Goal: Task Accomplishment & Management: Complete application form

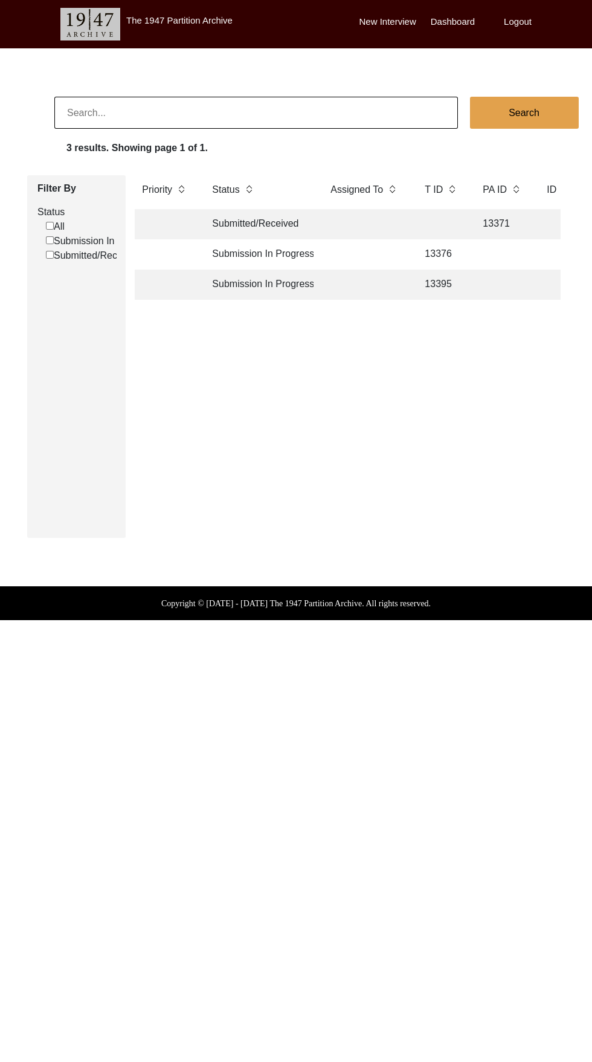
click at [462, 248] on td "13376" at bounding box center [442, 254] width 48 height 30
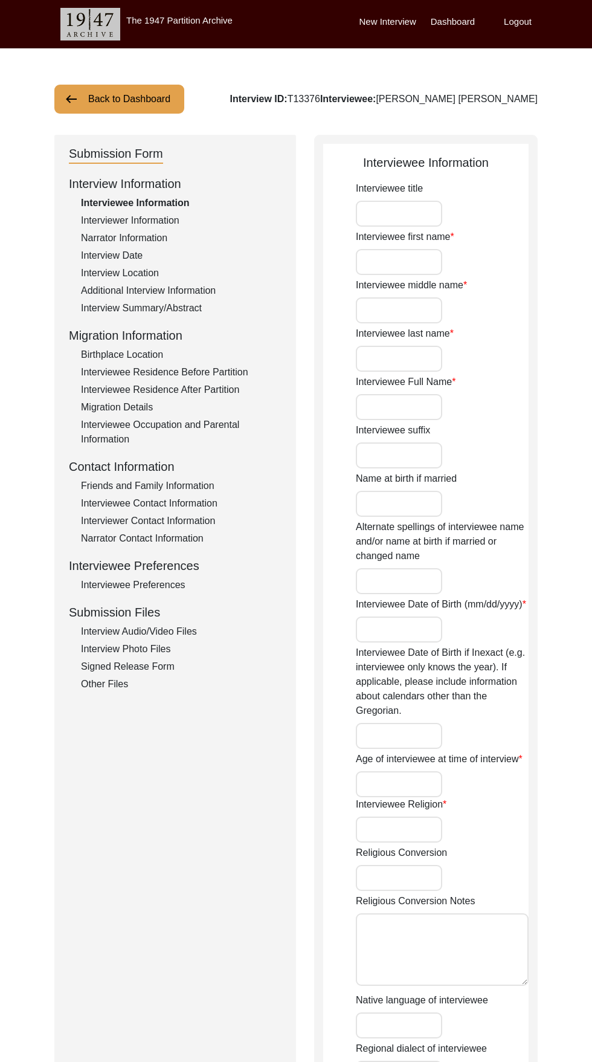
type input "[PERSON_NAME]"
type input "Lal"
type input "Khurana"
type input "[PERSON_NAME] [PERSON_NAME]"
type input "09/04/1937"
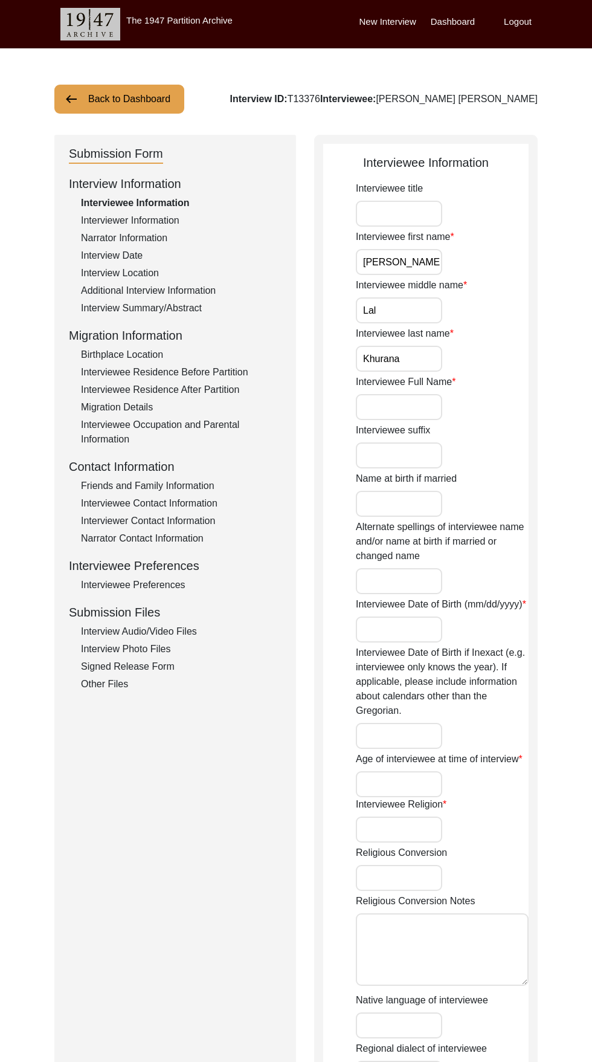
type input "88"
type input "Hinduism"
type input "Hindi"
type input "Male"
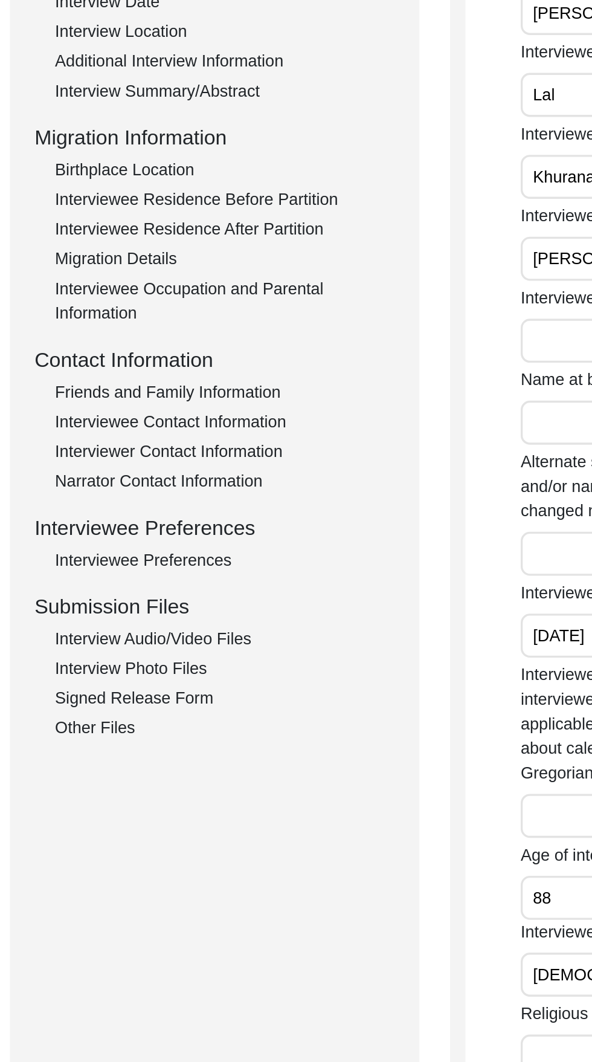
click at [102, 506] on div "Interviewee Contact Information" at bounding box center [181, 503] width 201 height 15
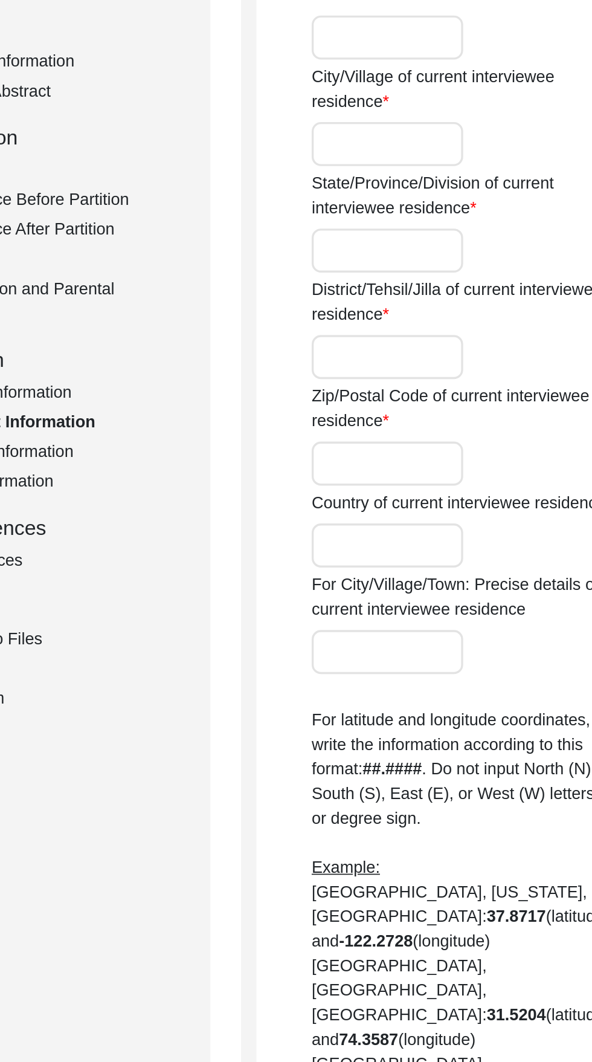
type input "157"
type input "Vikas Sheel Apartments"
type input "Rohini Sector 13"
type input "Delhi"
type input "North West Delhi"
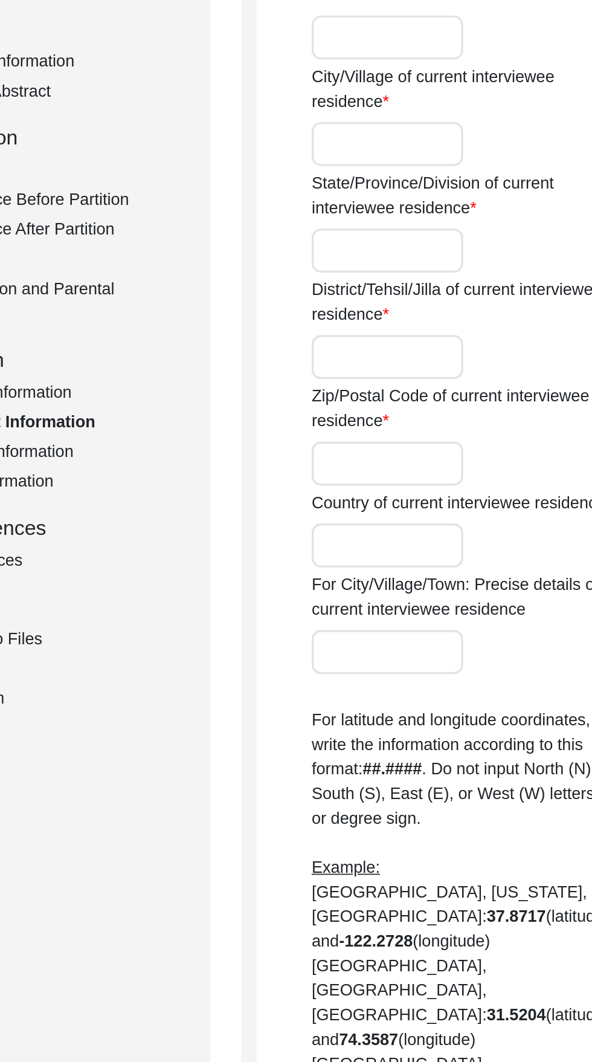
type input "110085"
type input "India"
type input "Rohini, Delhi, India"
type input "28.7221° N"
type input "77.1285° E"
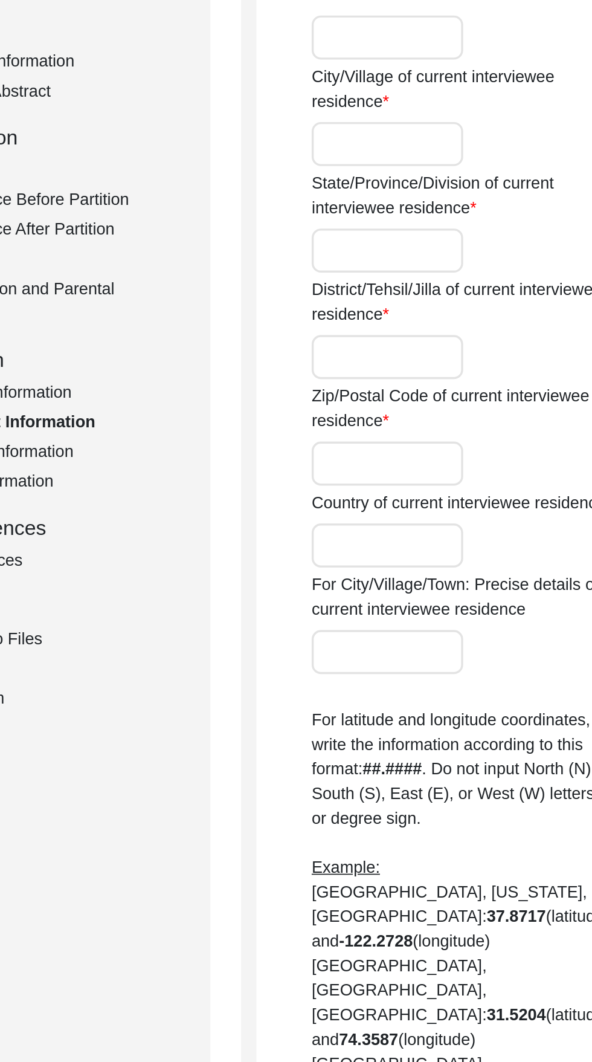
type input "7042366411"
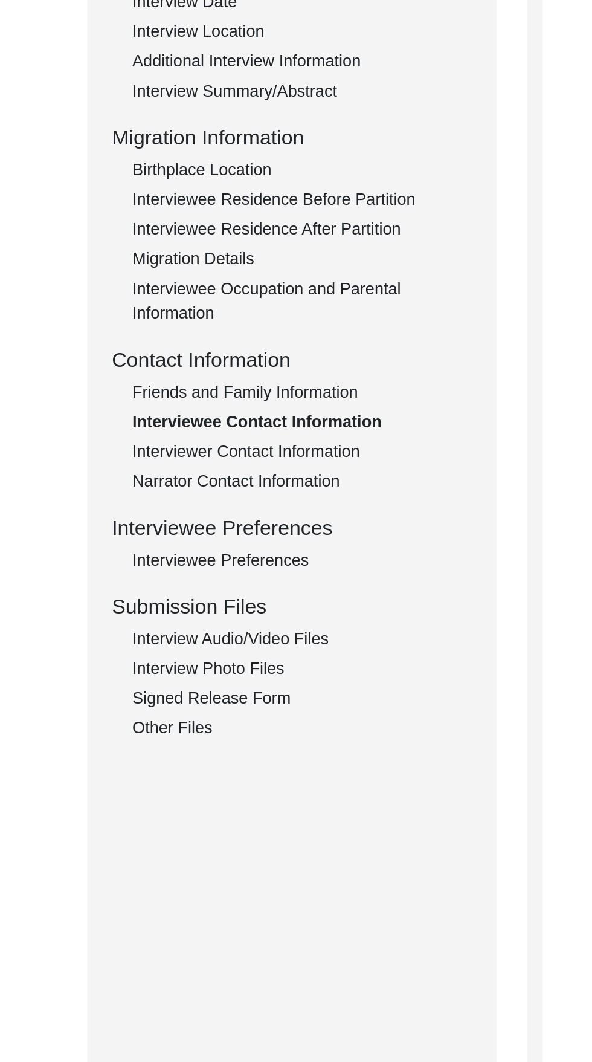
click at [88, 524] on div "Interviewer Contact Information" at bounding box center [181, 521] width 201 height 15
type input "9818521793"
type input "Puri4484@gmail.com"
type input "N/a"
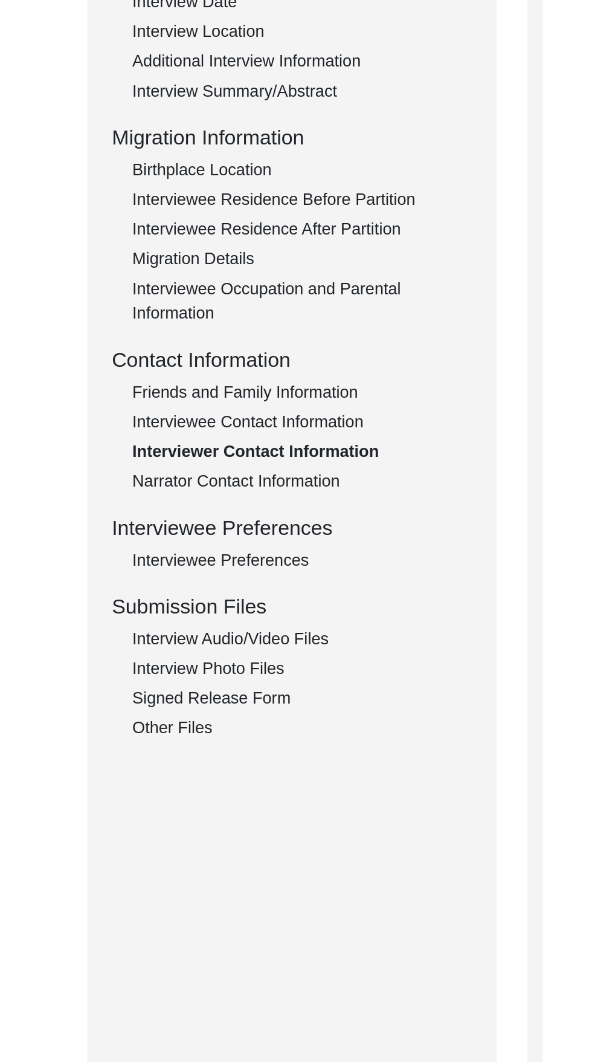
type input "Mandeepkaurpuri_2003"
type input "Mandeep Kaur Puri"
type input "N/a"
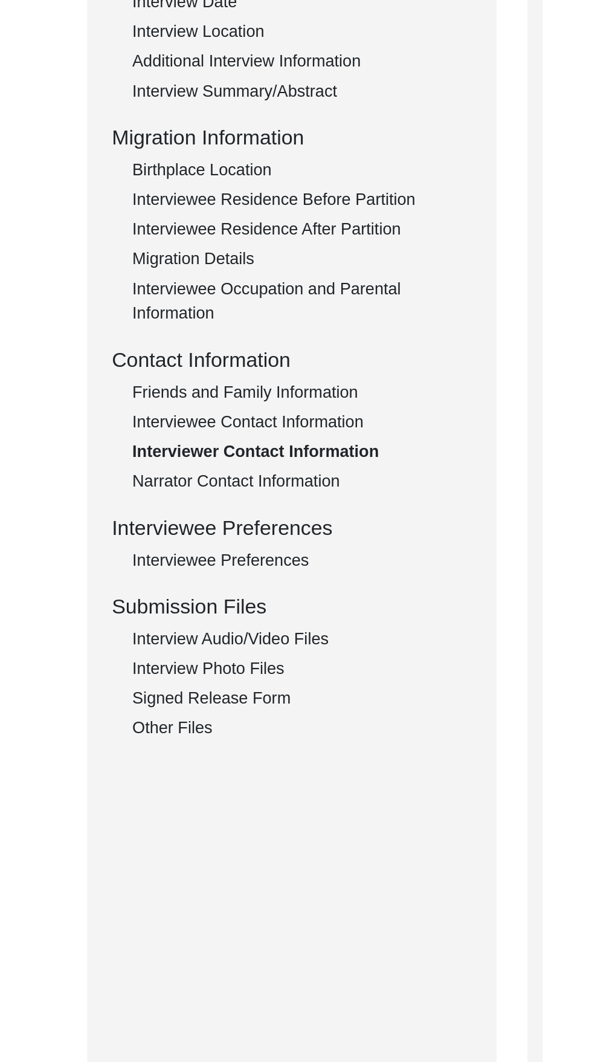
type input "Rashmeetkaursodhi"
type input "N/a"
type input "7503183555"
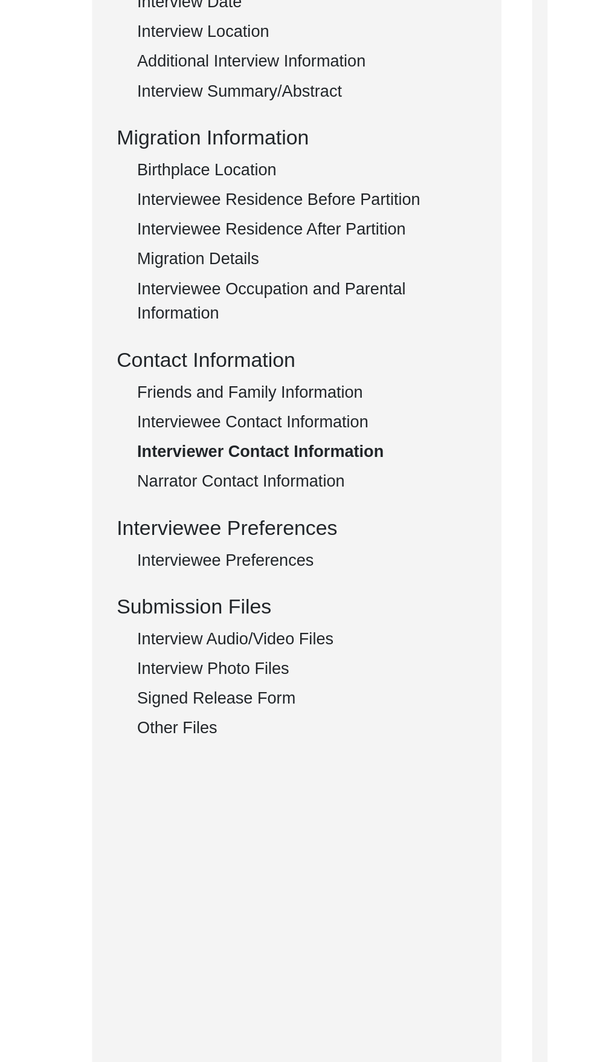
click at [97, 539] on div "Narrator Contact Information" at bounding box center [181, 538] width 201 height 15
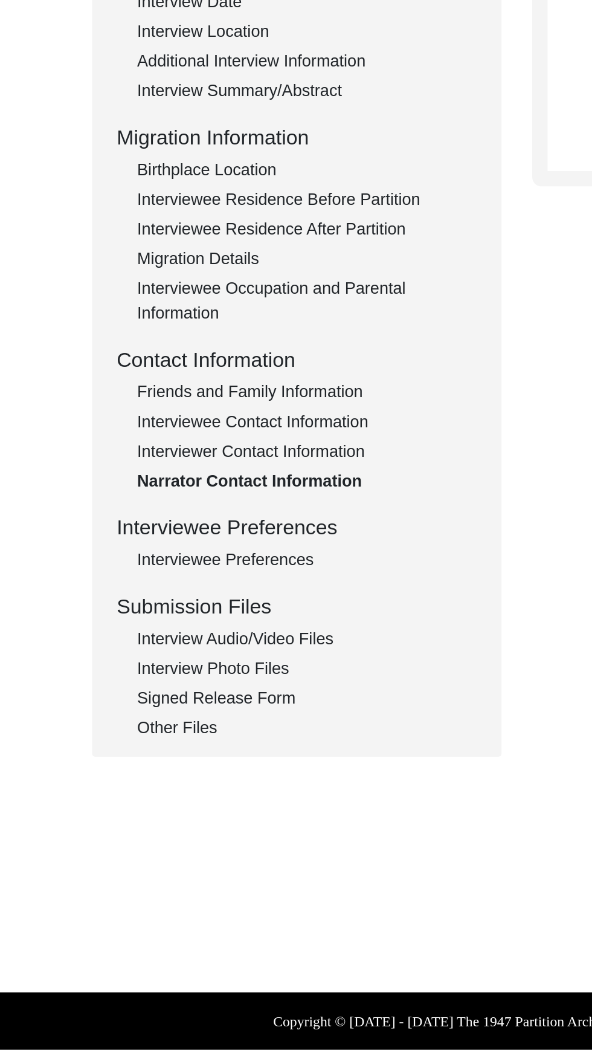
type textarea "Renu Chhikara - 986815044"
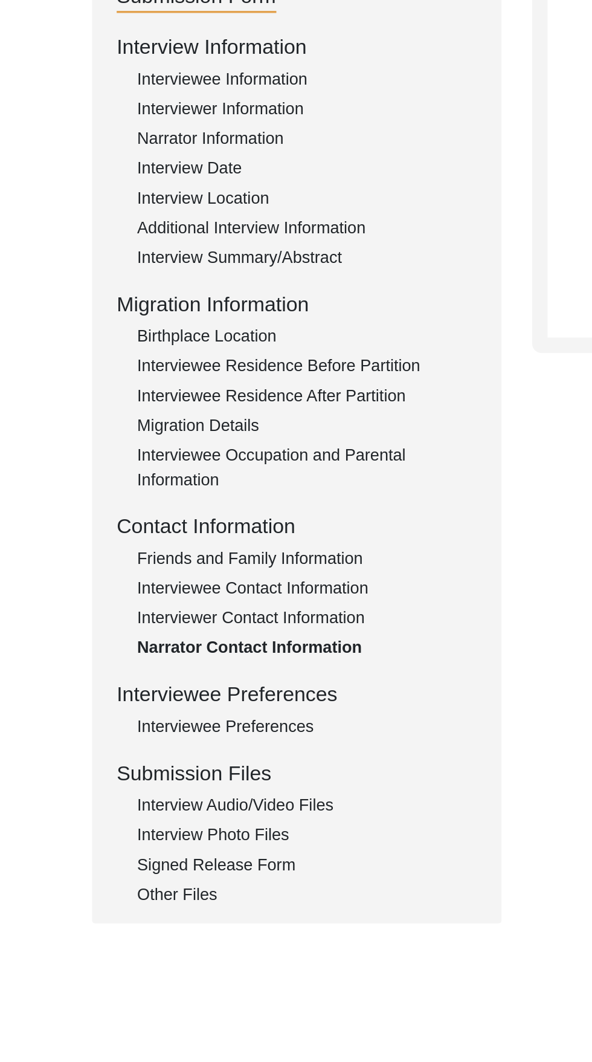
click at [95, 588] on div "Interviewee Preferences" at bounding box center [181, 585] width 201 height 15
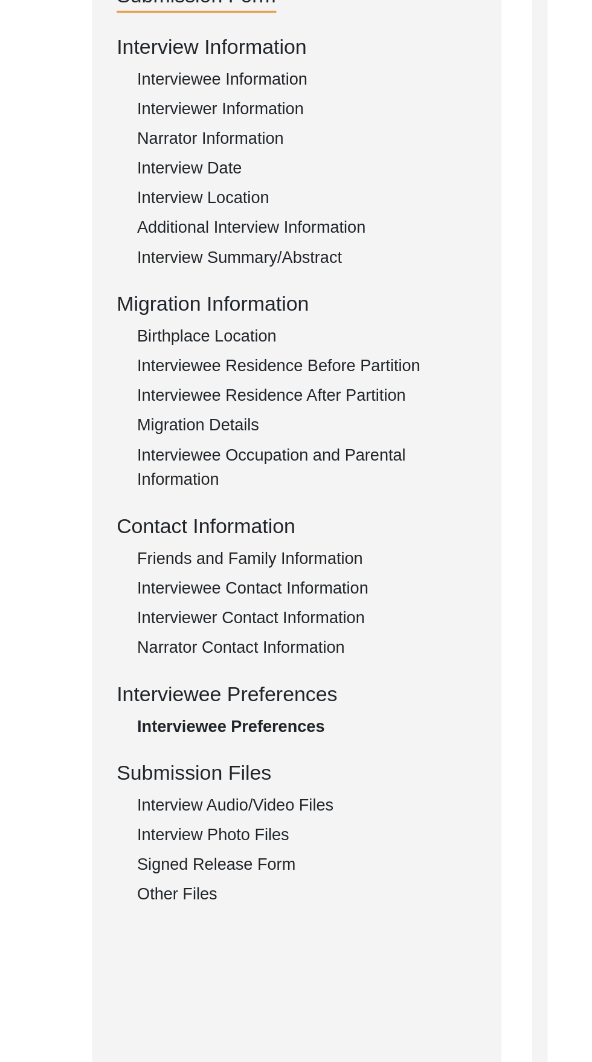
radio input "true"
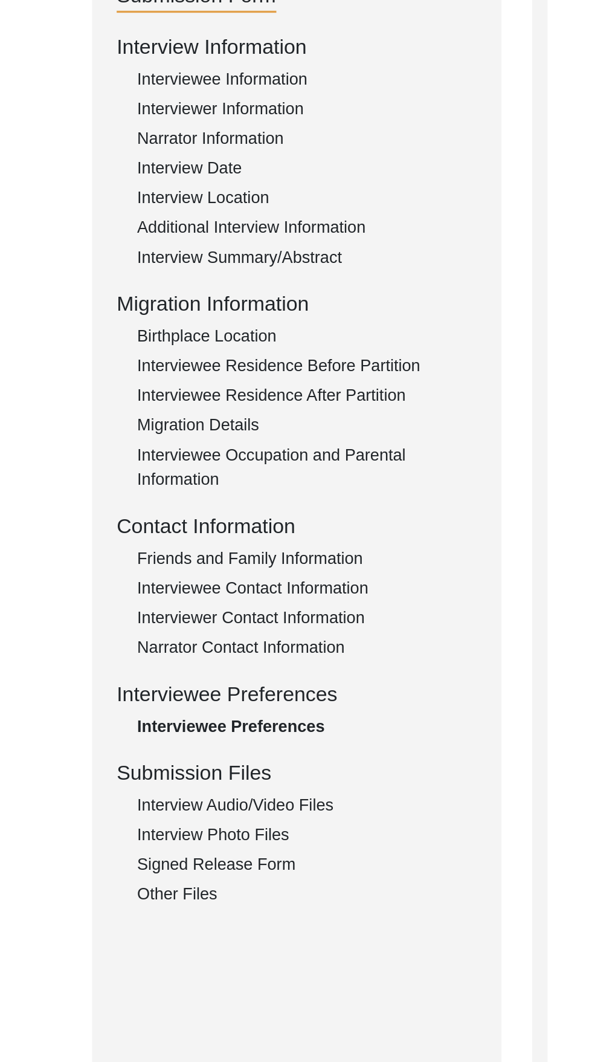
radio input "true"
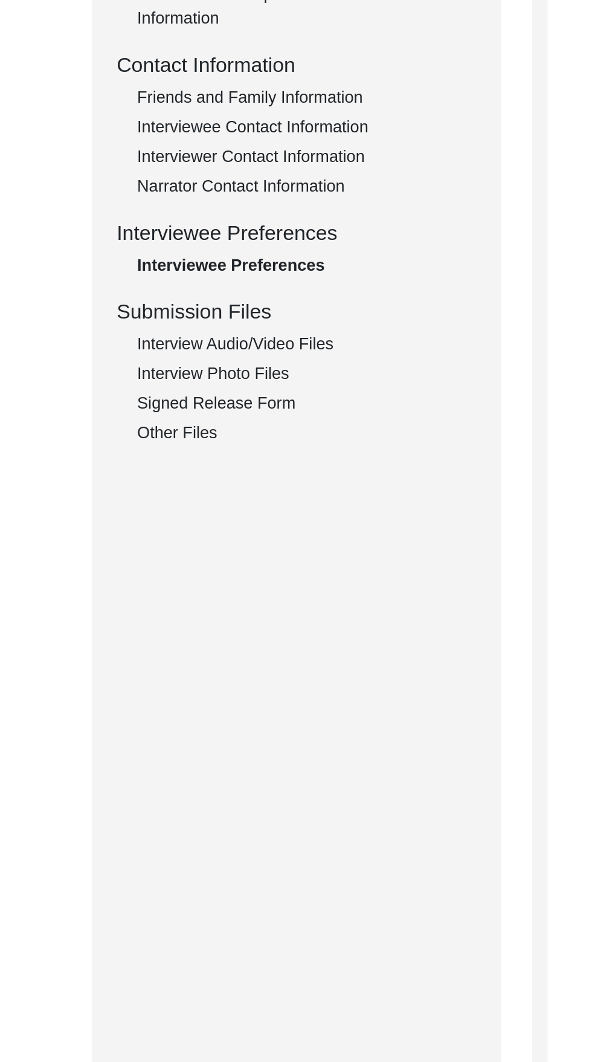
scroll to position [184, 0]
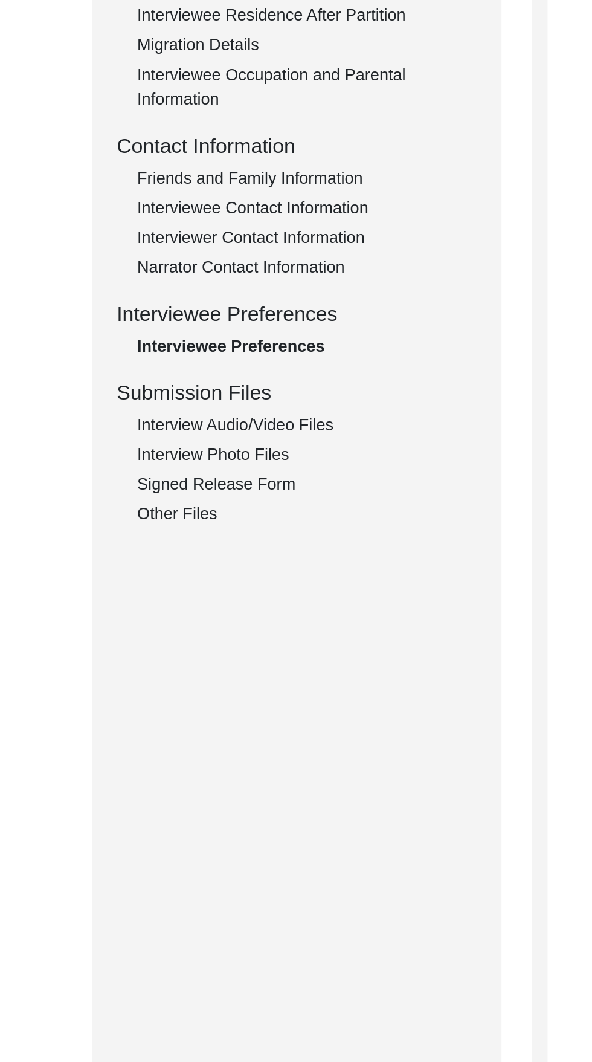
click at [182, 444] on div "Interview Audio/Video Files" at bounding box center [181, 447] width 201 height 15
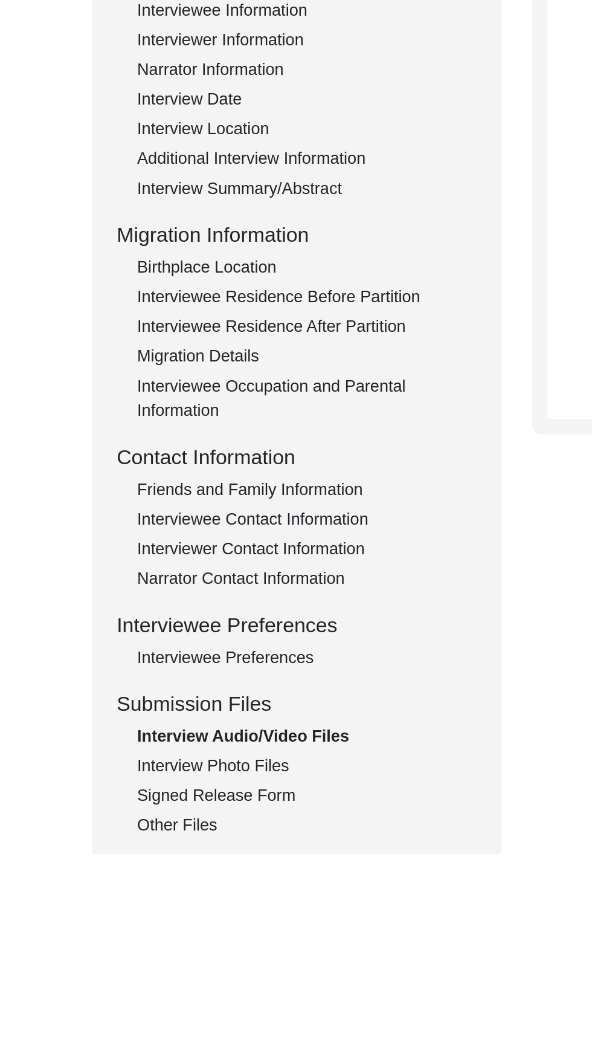
scroll to position [0, 0]
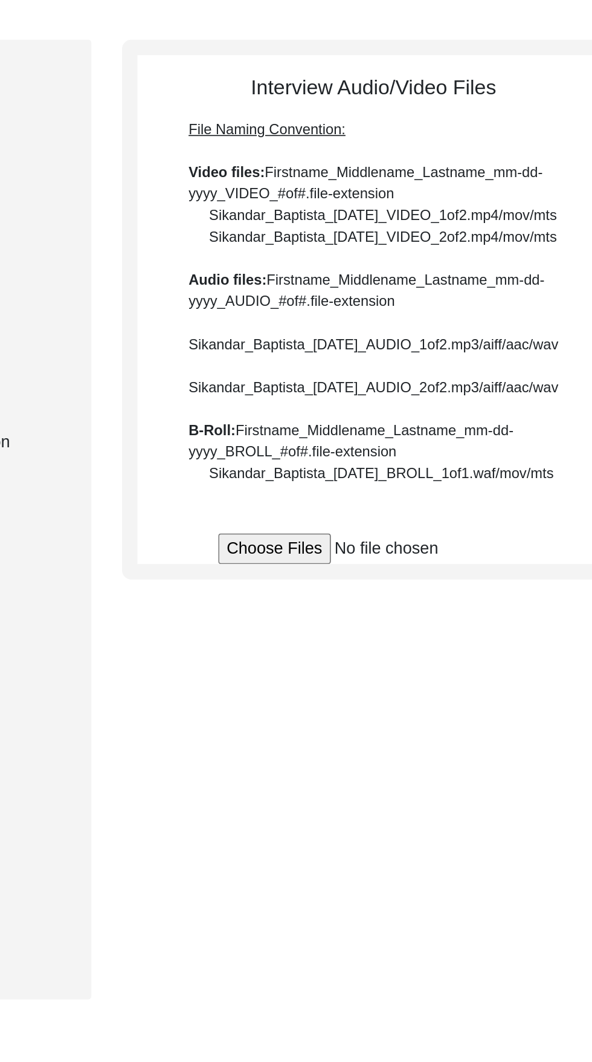
click at [387, 444] on input "file" at bounding box center [462, 435] width 183 height 18
click at [371, 444] on input "file" at bounding box center [462, 435] width 183 height 18
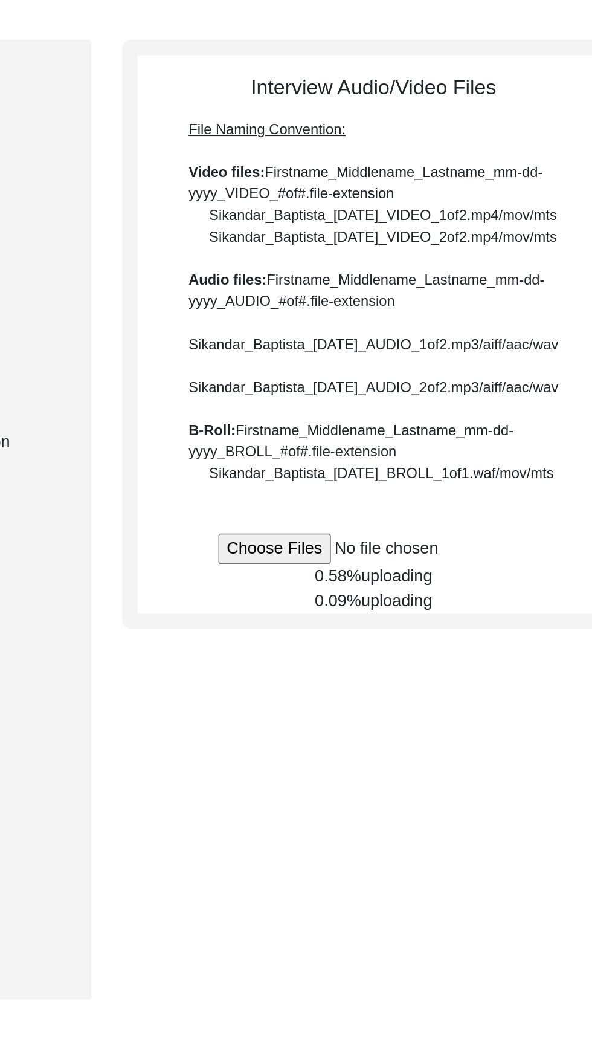
click at [371, 444] on input "file" at bounding box center [462, 435] width 183 height 18
type input "C:\fakepath\20250921_131857.mp4"
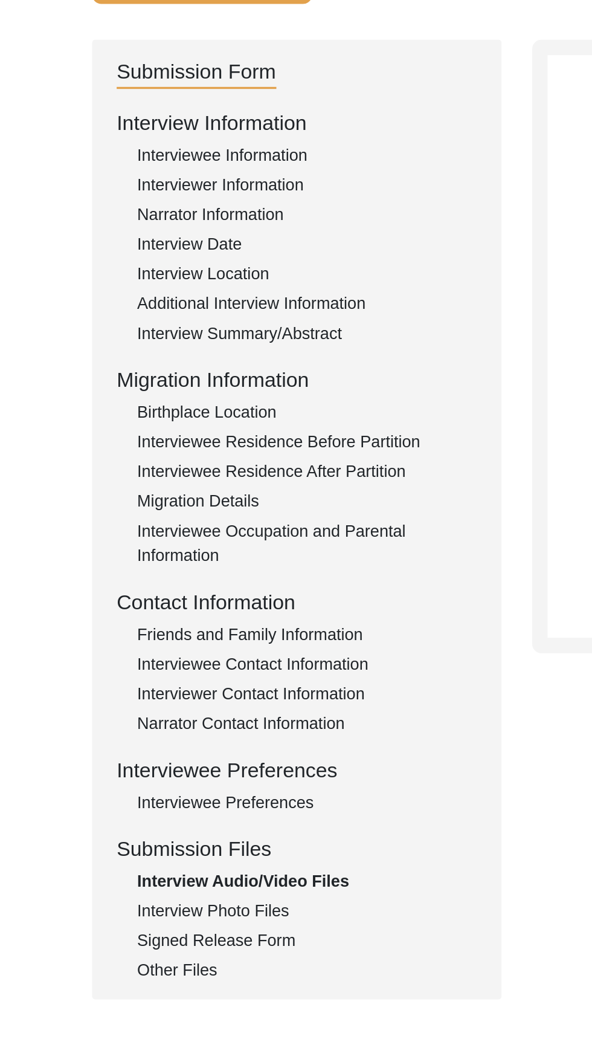
click at [153, 645] on div "Interview Photo Files" at bounding box center [181, 649] width 201 height 15
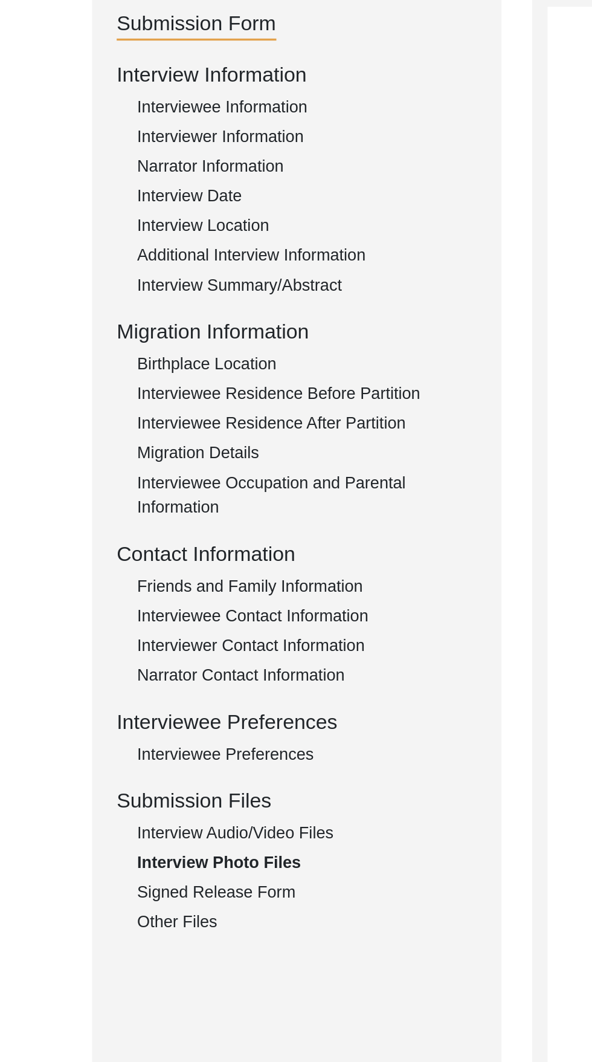
click at [157, 668] on div "Signed Release Form" at bounding box center [181, 666] width 201 height 15
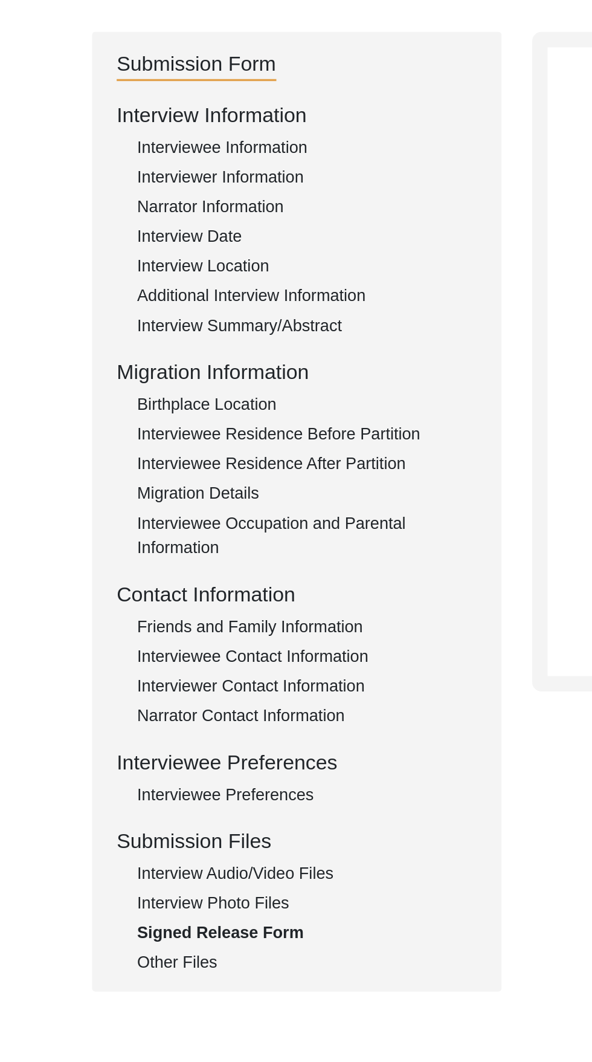
click at [111, 685] on div "Other Files" at bounding box center [181, 684] width 201 height 15
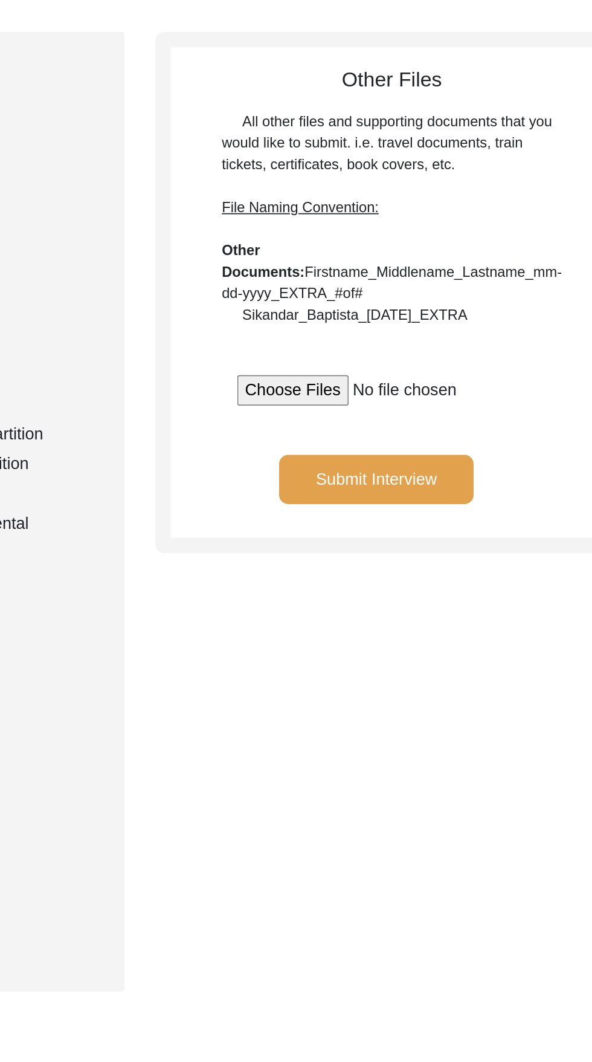
click at [363, 355] on input "file" at bounding box center [454, 346] width 183 height 18
type input "C:\fakepath\20250921_131445.mp4"
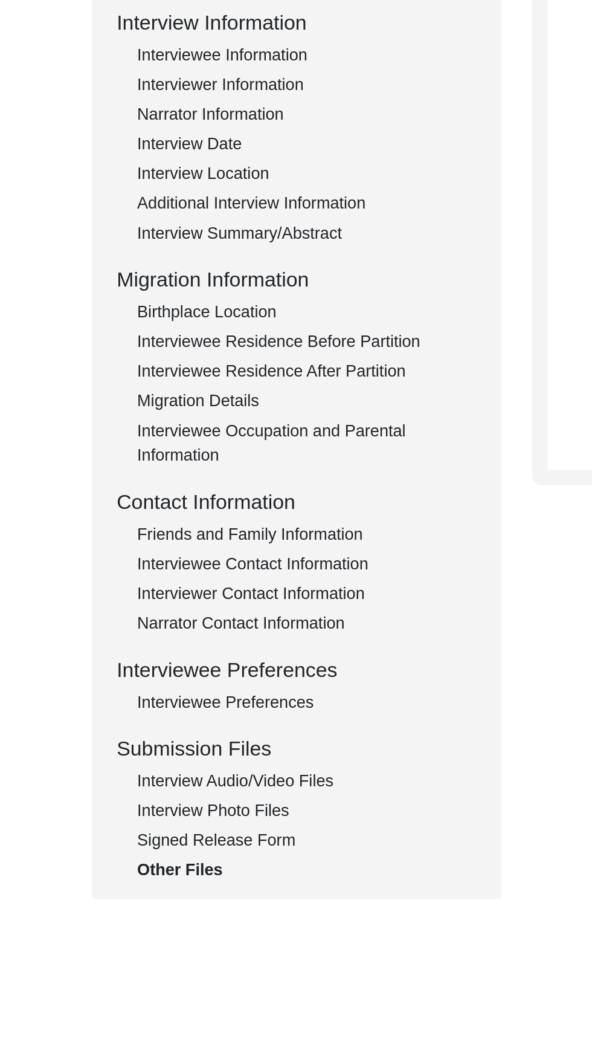
click at [174, 634] on div "Interview Audio/Video Files" at bounding box center [181, 631] width 201 height 15
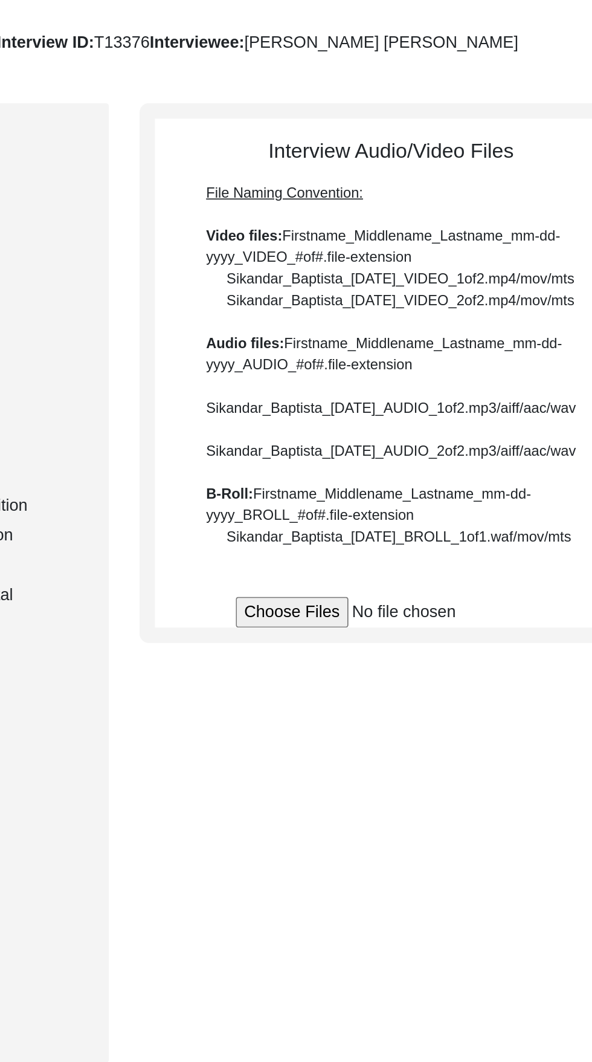
click at [391, 444] on input "file" at bounding box center [462, 435] width 183 height 18
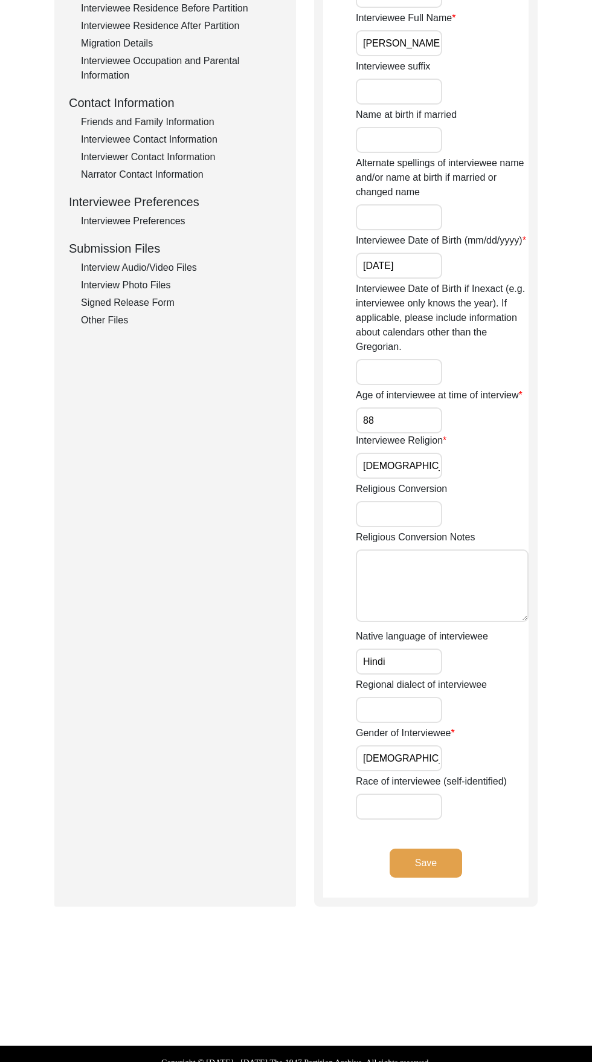
scroll to position [350, 0]
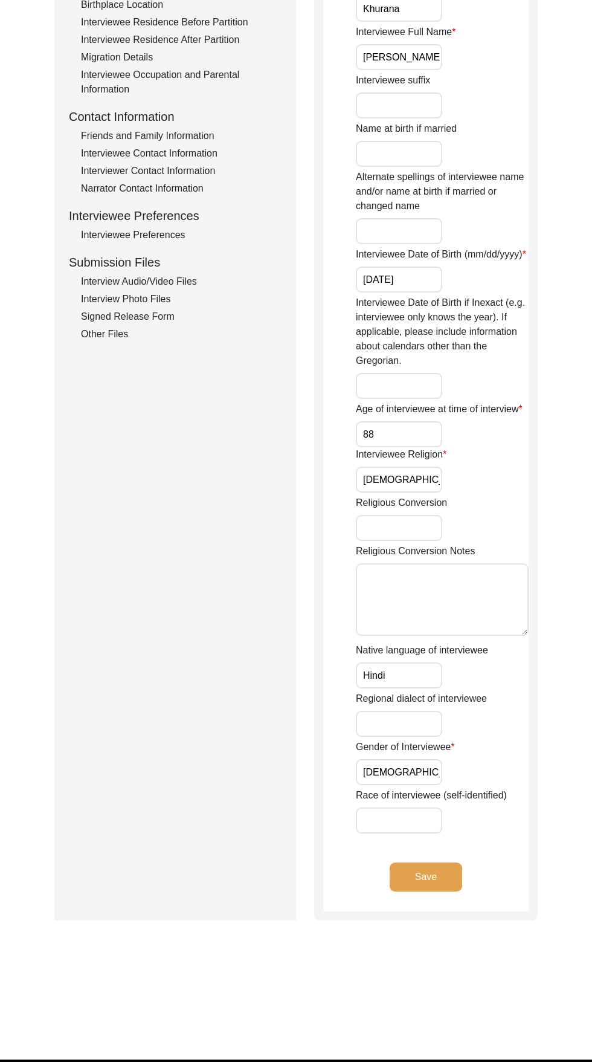
click at [137, 277] on div "Interview Audio/Video Files" at bounding box center [181, 281] width 201 height 15
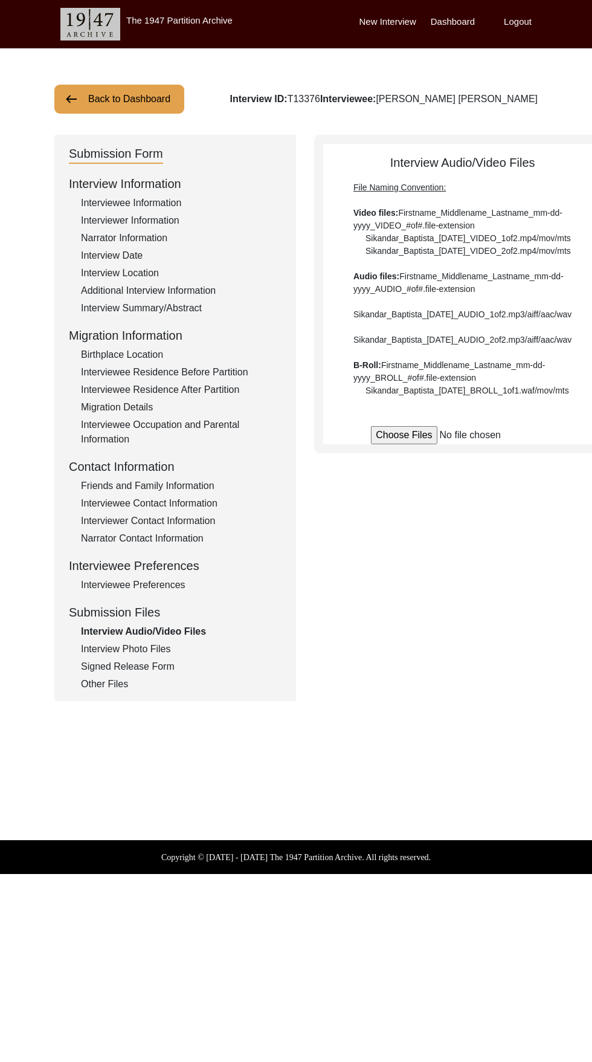
scroll to position [0, 0]
click at [371, 444] on input "file" at bounding box center [462, 435] width 183 height 18
type input "C:\fakepath\InShot_20250925_034711257.mp4"
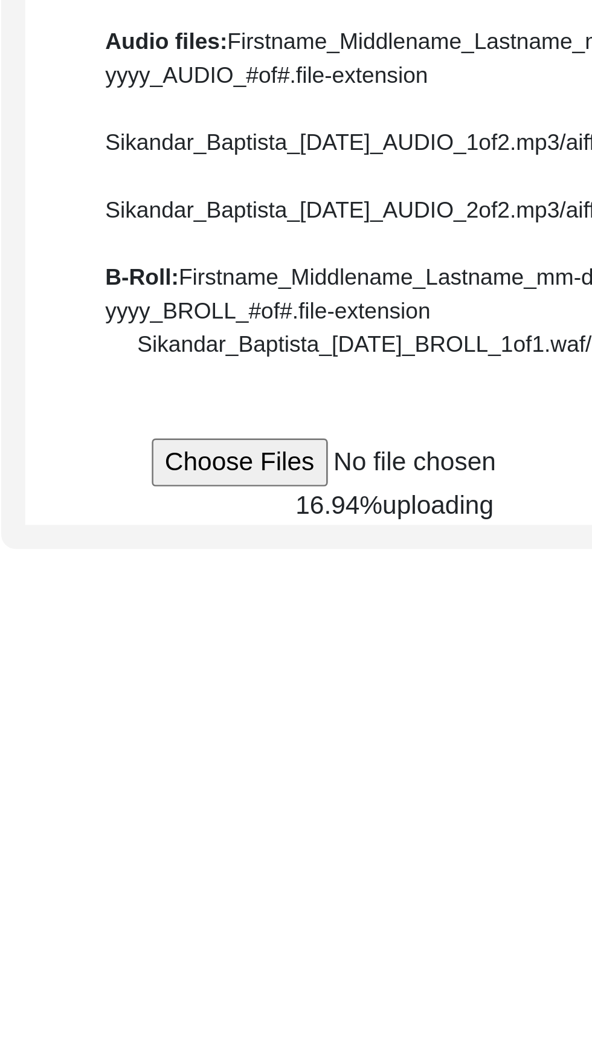
click at [318, 468] on div "Interview Audio/Video Files File Naming Convention: Video files: Firstname_Midd…" at bounding box center [462, 301] width 297 height 333
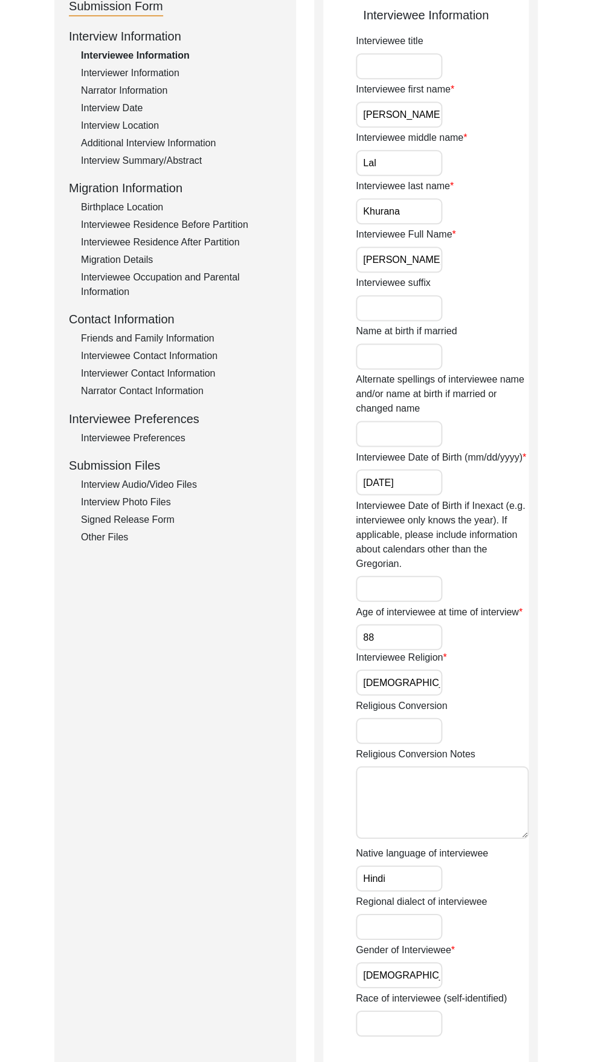
scroll to position [160, 0]
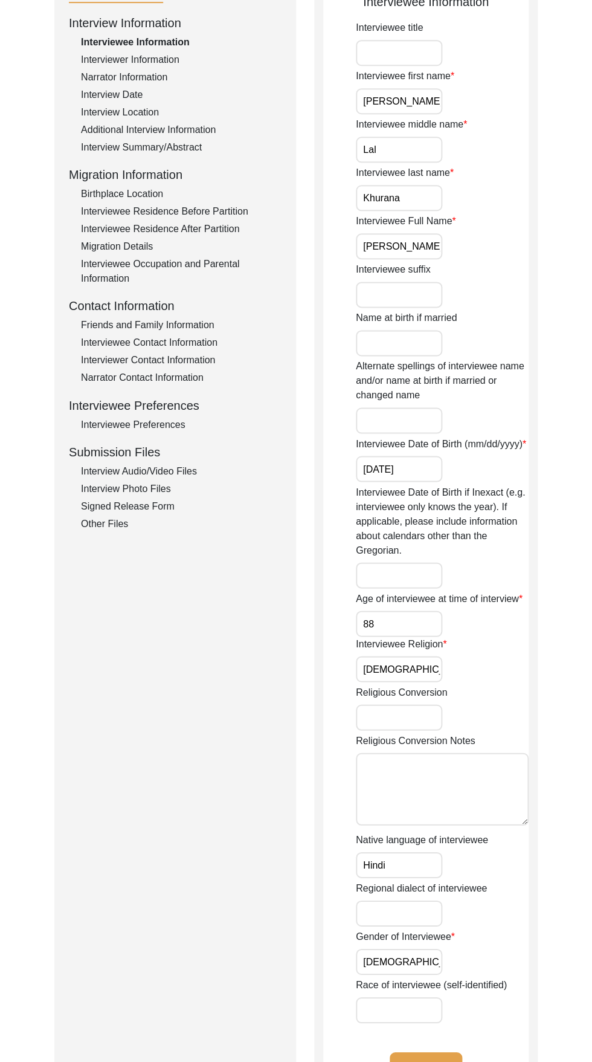
click at [179, 471] on div "Interview Audio/Video Files" at bounding box center [181, 471] width 201 height 15
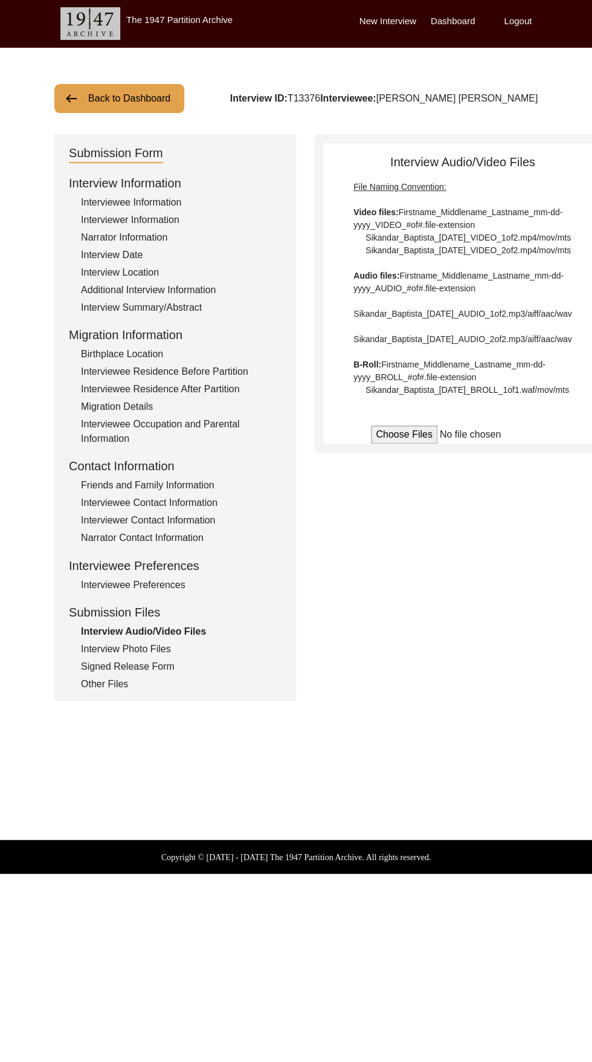
scroll to position [0, 0]
click at [386, 444] on input "file" at bounding box center [462, 435] width 183 height 18
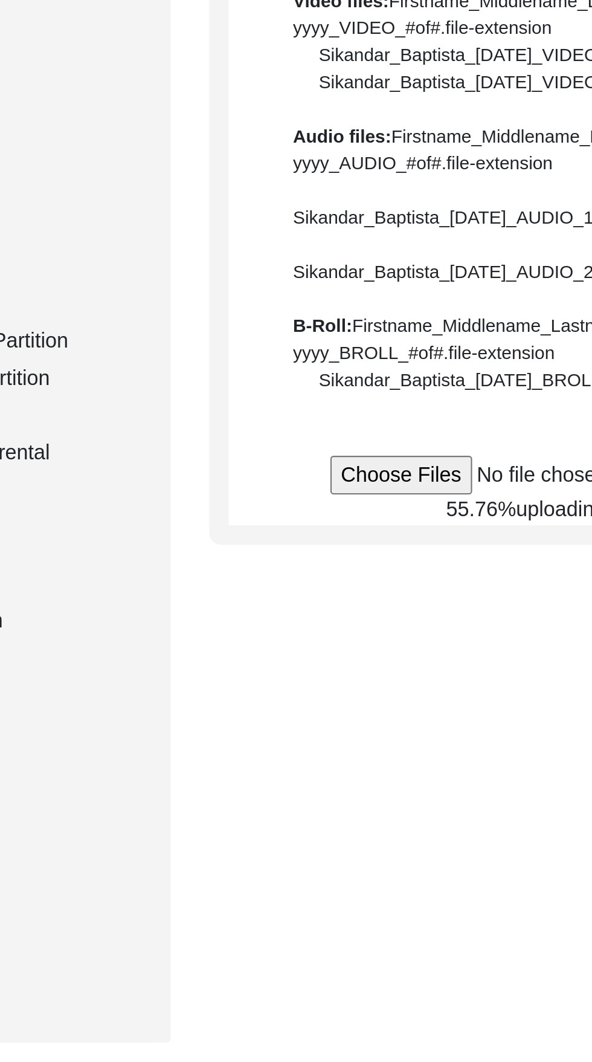
click at [376, 444] on input "file" at bounding box center [462, 435] width 183 height 18
type input "C:\fakepath\InShot_20250925_054707708.mp4"
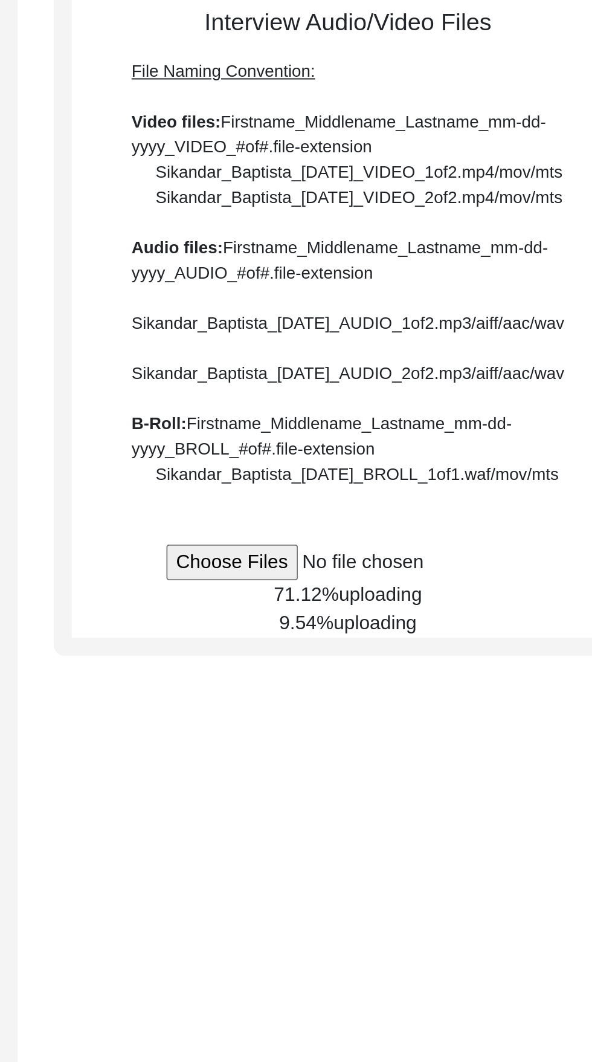
click at [371, 444] on input "file" at bounding box center [462, 435] width 183 height 18
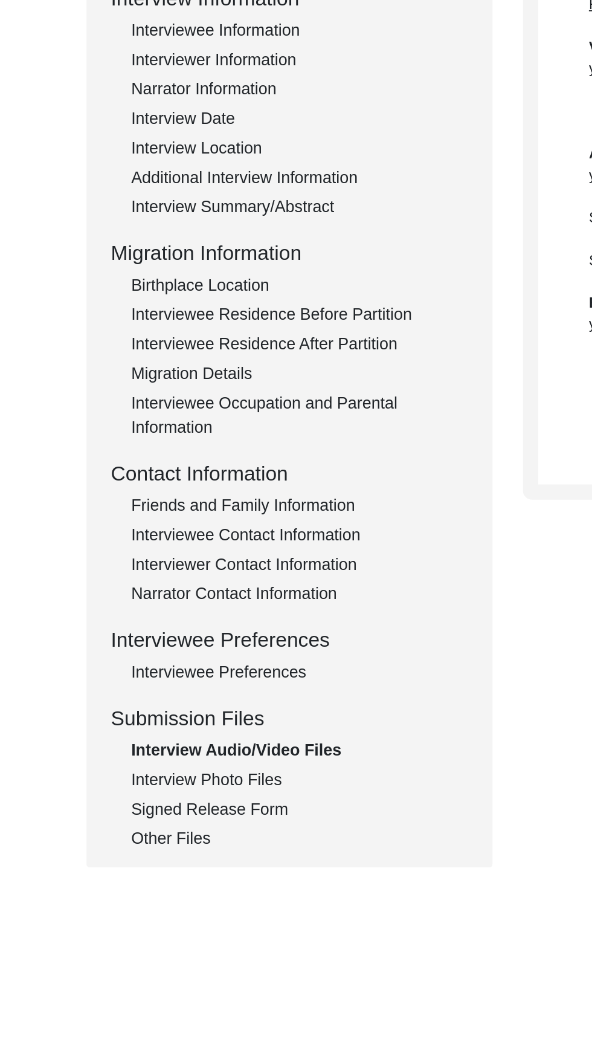
click at [156, 671] on div "Signed Release Form" at bounding box center [181, 666] width 201 height 15
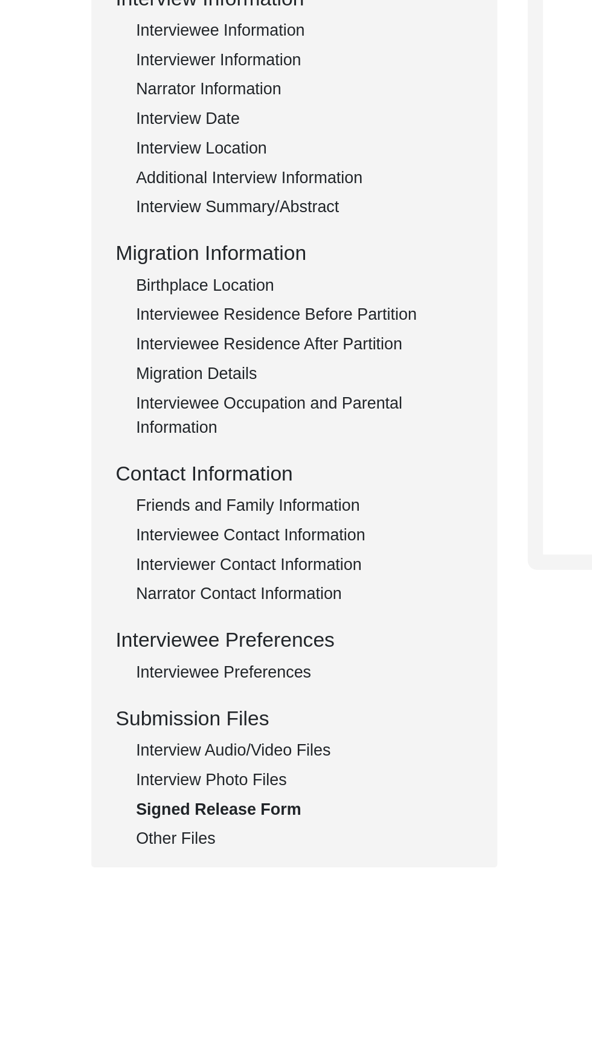
click at [166, 654] on div "Interview Photo Files" at bounding box center [181, 649] width 201 height 15
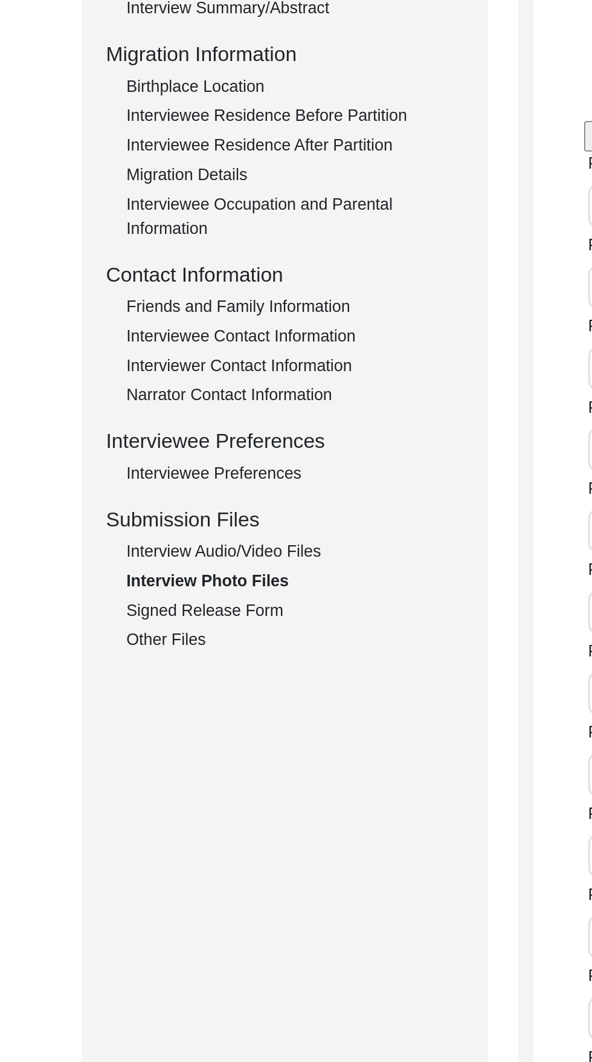
scroll to position [303, 0]
click at [176, 330] on div "Interview Audio/Video Files" at bounding box center [181, 328] width 201 height 15
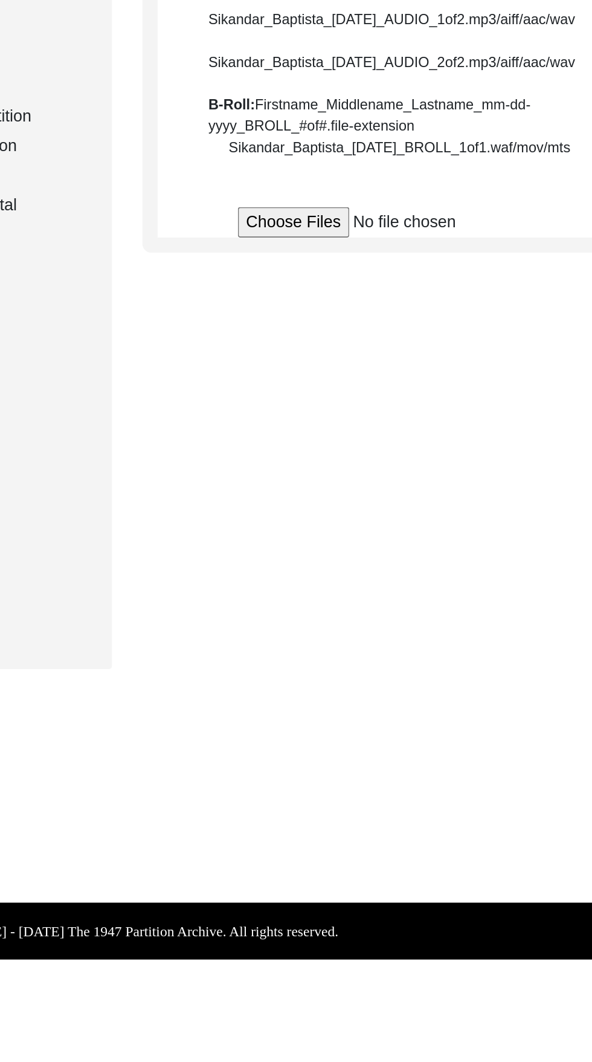
click at [390, 444] on input "file" at bounding box center [462, 435] width 183 height 18
click at [377, 444] on input "file" at bounding box center [462, 435] width 183 height 18
type input "C:\fakepath\20250924_182055.jpg"
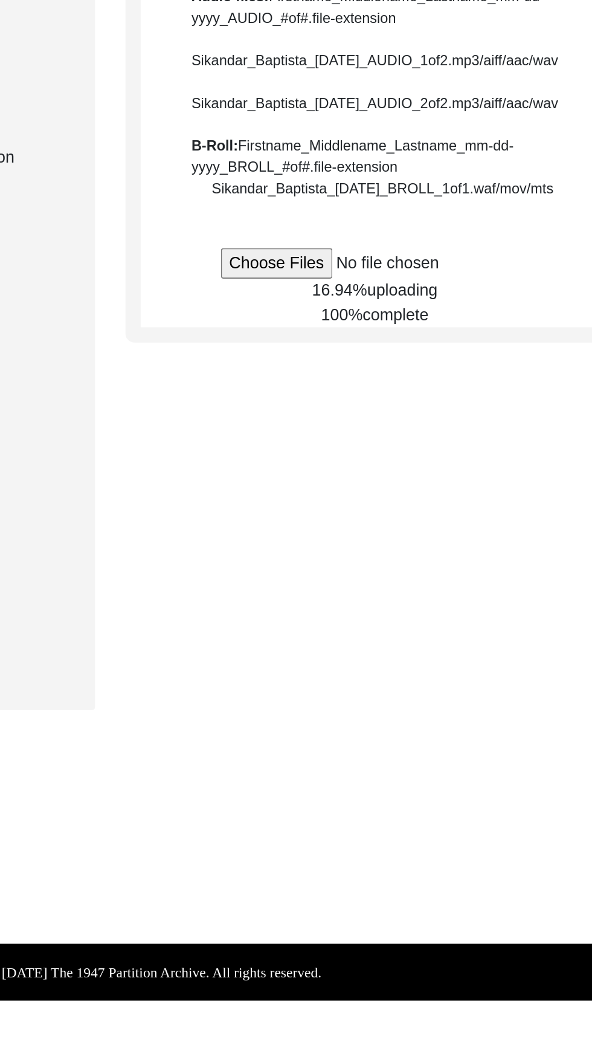
click at [483, 444] on input "file" at bounding box center [462, 435] width 183 height 18
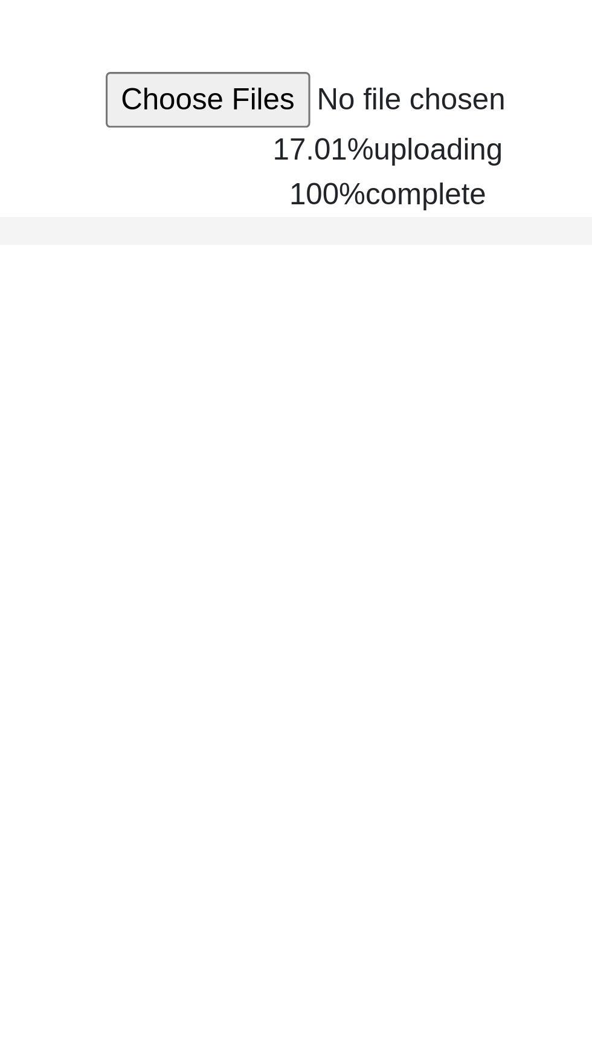
click at [456, 471] on span "complete" at bounding box center [475, 465] width 39 height 10
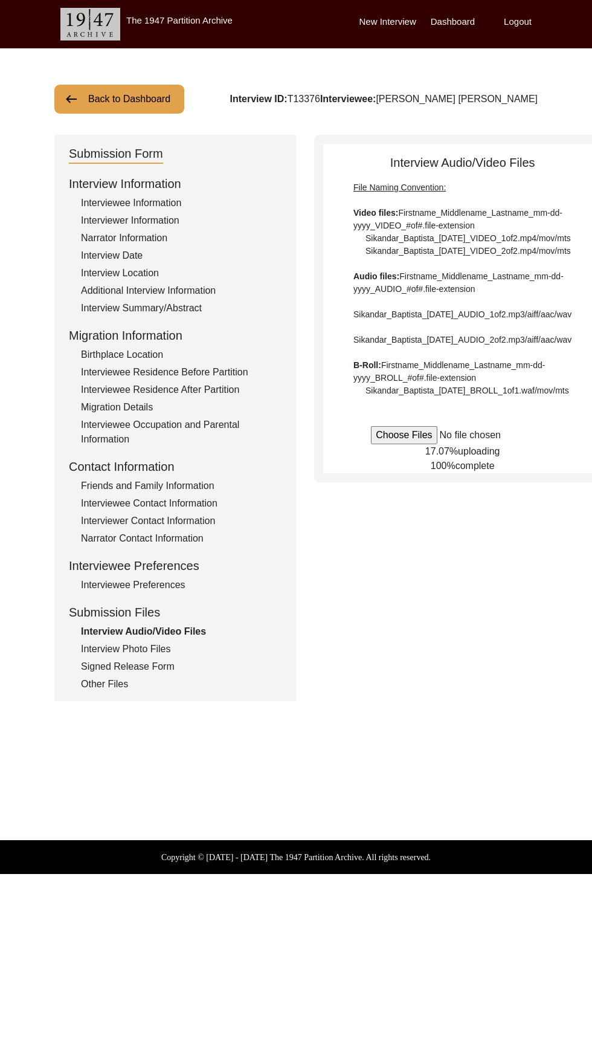
click at [375, 444] on input "file" at bounding box center [462, 435] width 183 height 18
click at [154, 654] on div "Interview Photo Files" at bounding box center [181, 649] width 201 height 15
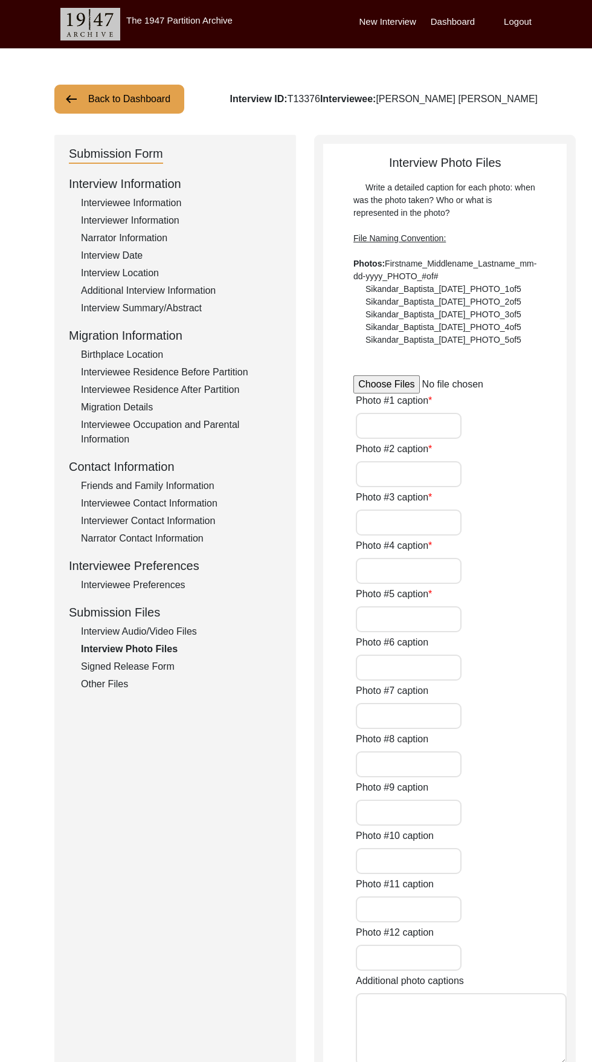
click at [172, 633] on div "Interview Audio/Video Files" at bounding box center [181, 631] width 201 height 15
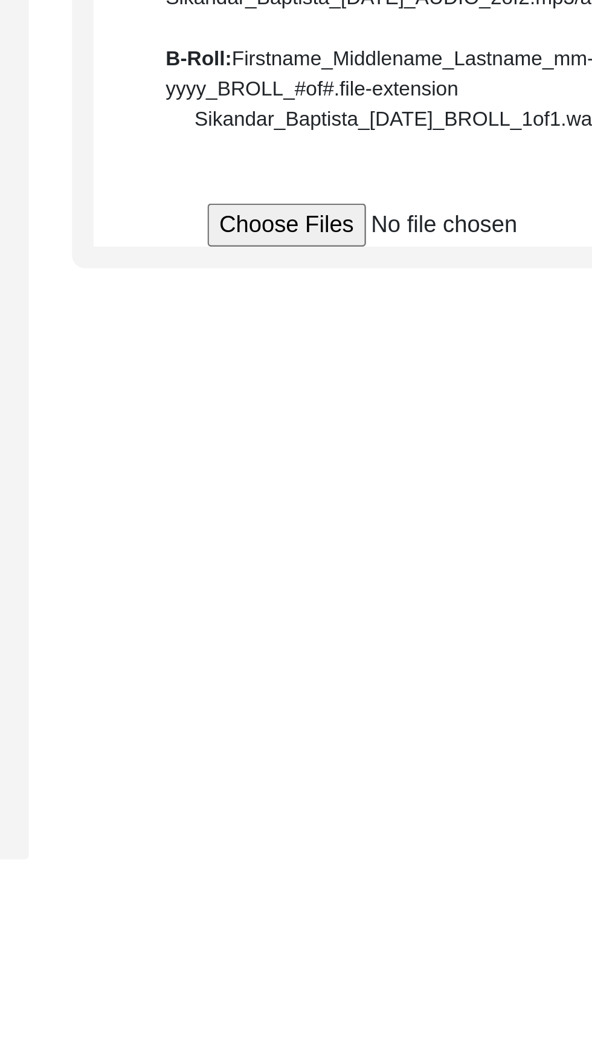
click at [371, 444] on input "file" at bounding box center [462, 435] width 183 height 18
type input "C:\fakepath\InShot_20250925_054707708.mp4"
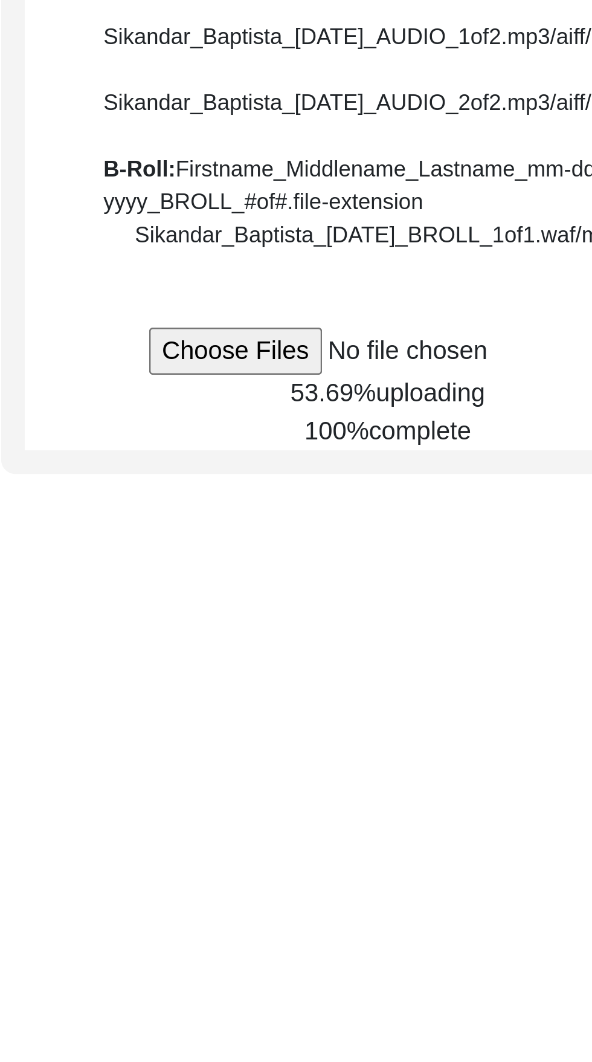
click at [456, 471] on span "complete" at bounding box center [475, 465] width 39 height 10
click at [458, 456] on span "uploading" at bounding box center [479, 451] width 42 height 10
click at [501, 566] on div "Submission Form Interview Information Interviewee Information Interviewer Infor…" at bounding box center [295, 418] width 483 height 566
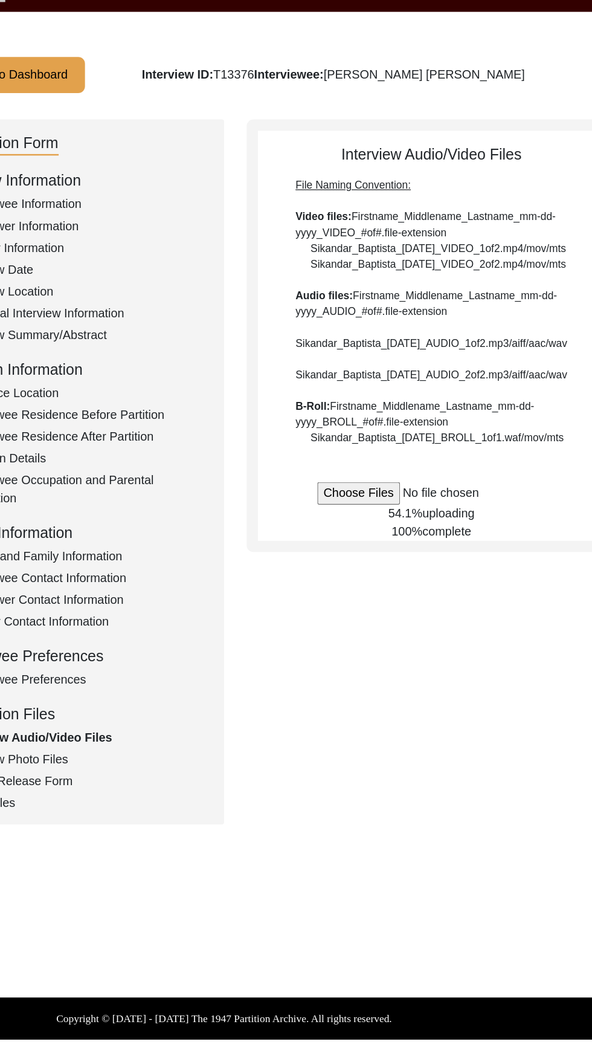
click at [374, 444] on input "file" at bounding box center [462, 435] width 183 height 18
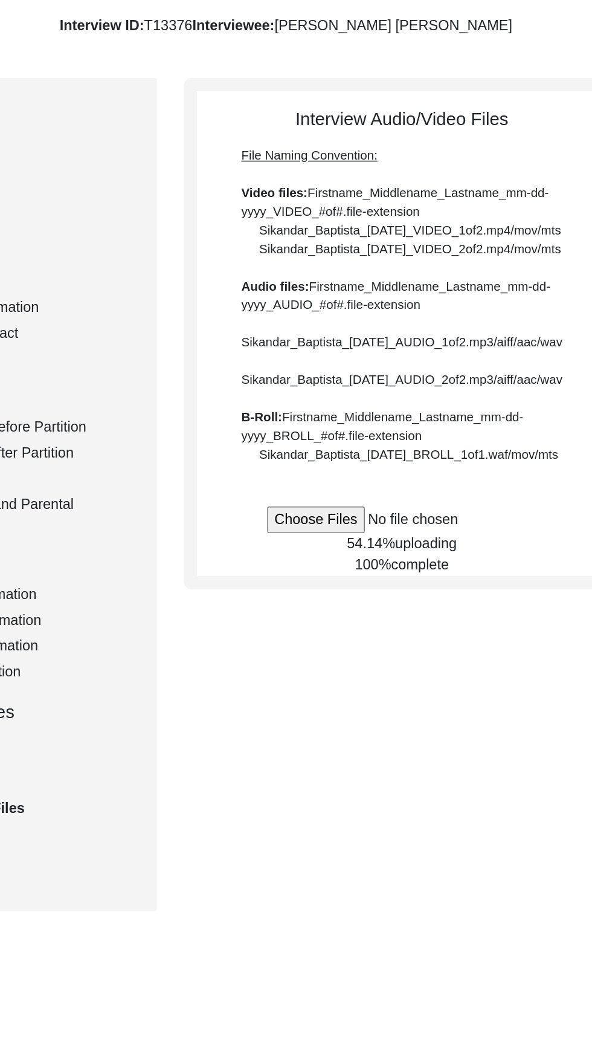
click at [375, 444] on input "file" at bounding box center [462, 435] width 183 height 18
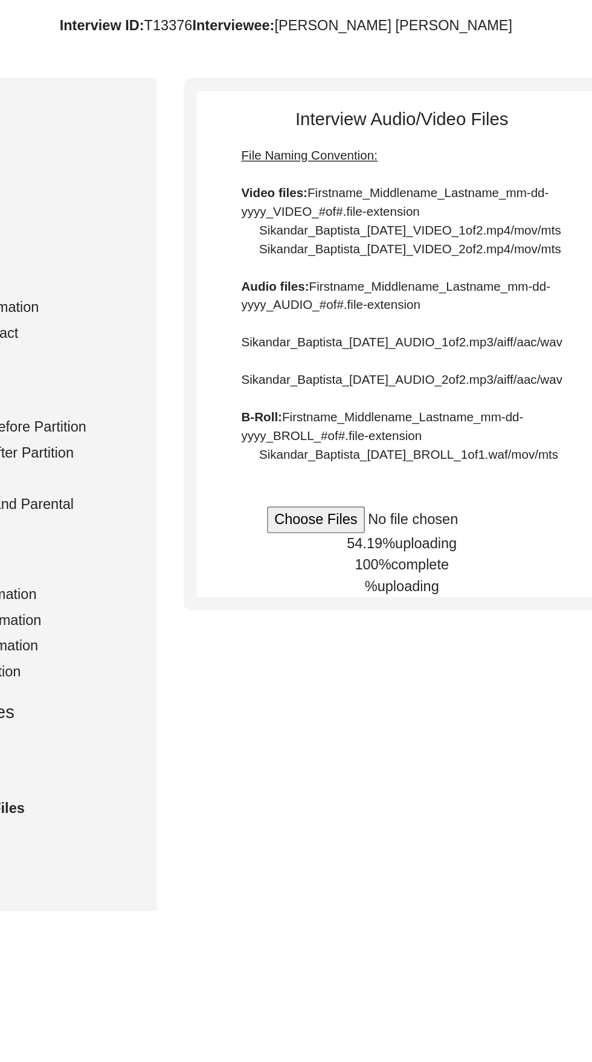
click at [384, 444] on input "file" at bounding box center [462, 435] width 183 height 18
type input "C:\fakepath\Jawahar_Lal_Khurana_09-21-2025_BROLL.mp4"
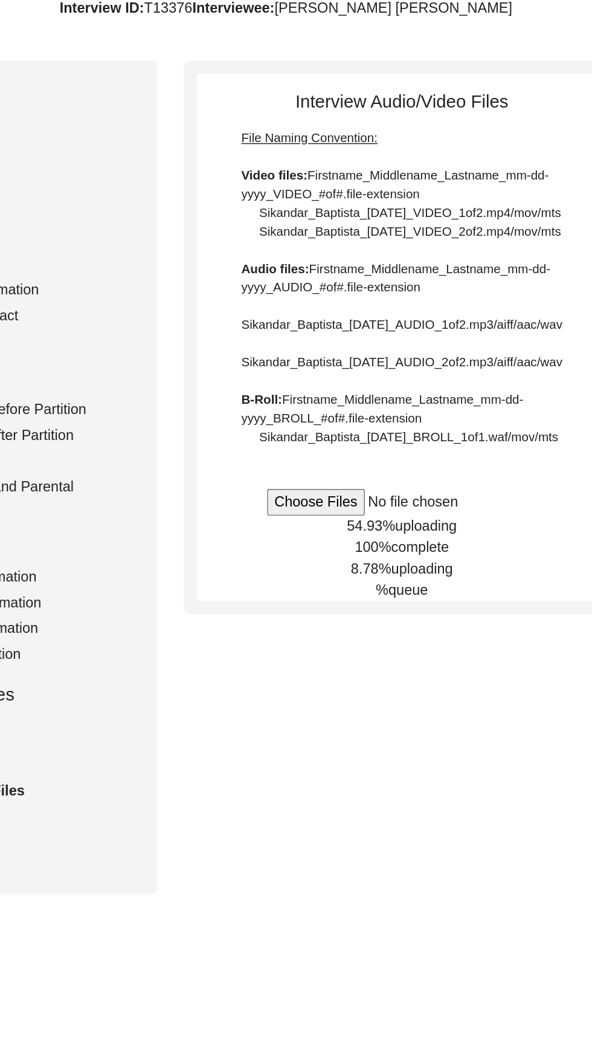
click at [514, 444] on input "file" at bounding box center [462, 435] width 183 height 18
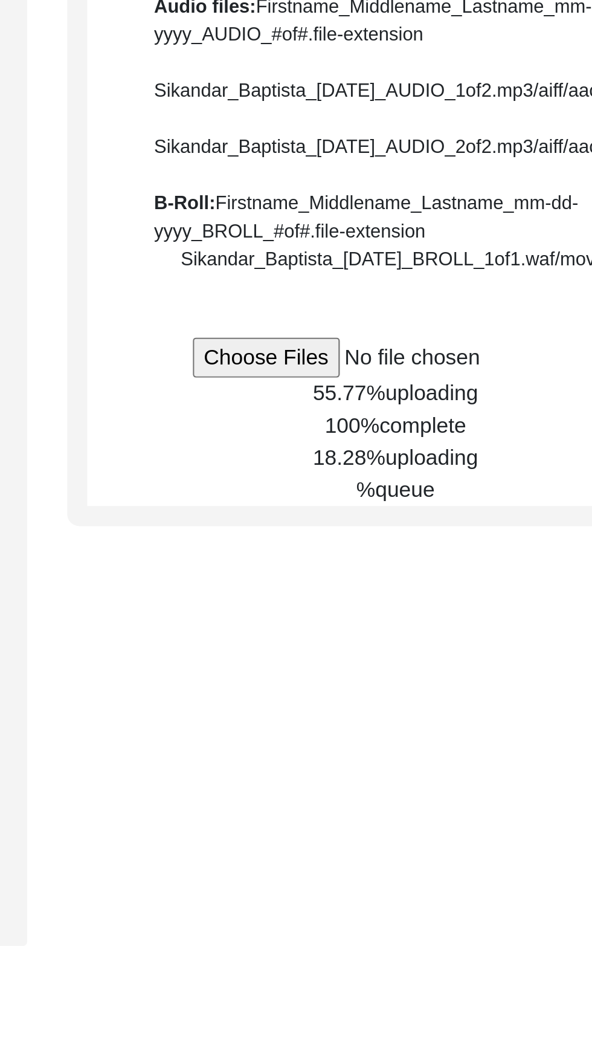
click at [425, 485] on span "18.28%" at bounding box center [441, 480] width 33 height 10
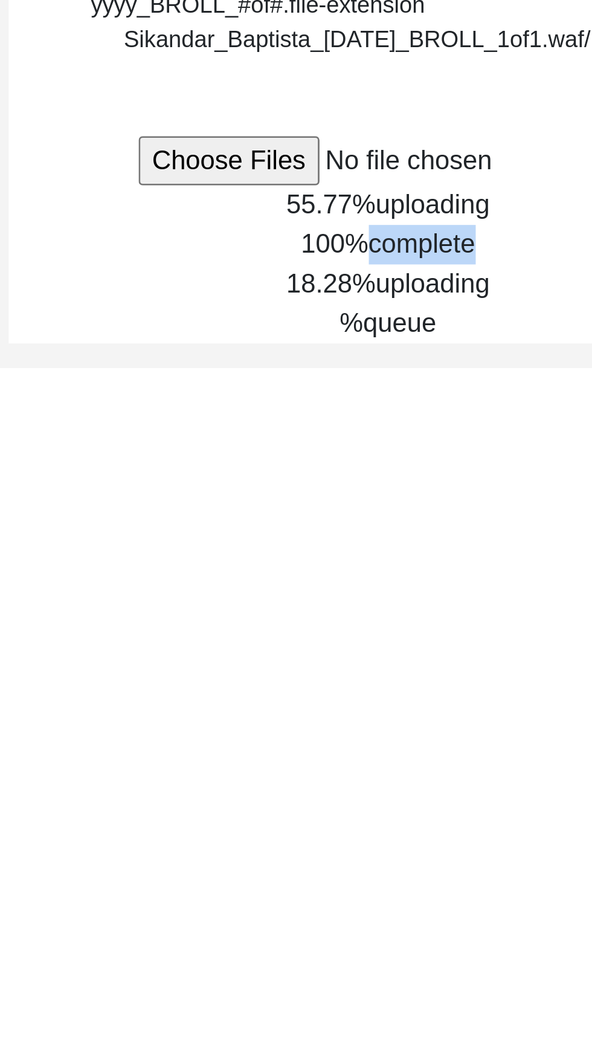
click at [387, 605] on div "Submission Form Interview Information Interviewee Information Interviewer Infor…" at bounding box center [295, 418] width 483 height 566
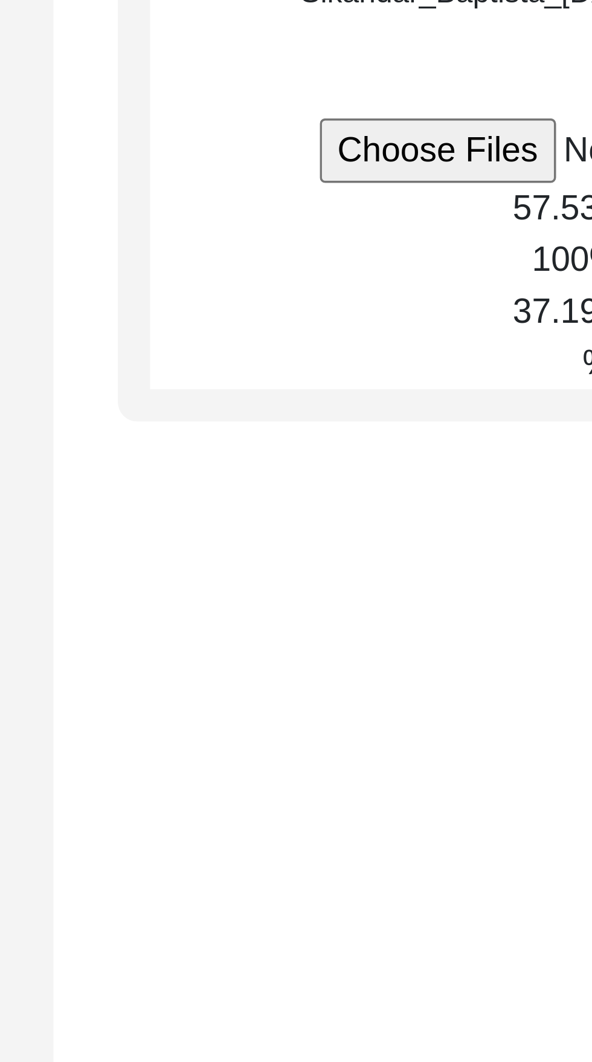
click at [419, 502] on div "% queue" at bounding box center [462, 495] width 279 height 15
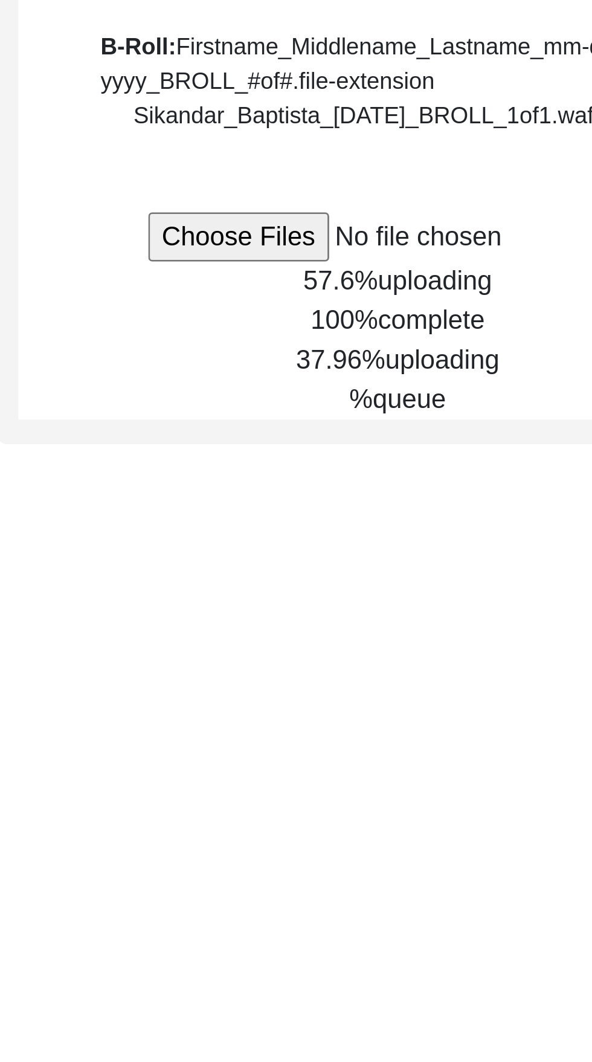
click at [454, 500] on span "queue" at bounding box center [467, 494] width 27 height 10
click at [485, 511] on div "Interview Audio/Video Files File Naming Convention: Video files: Firstname_Midd…" at bounding box center [462, 323] width 297 height 376
click at [499, 488] on div "38.48% uploading" at bounding box center [462, 480] width 279 height 15
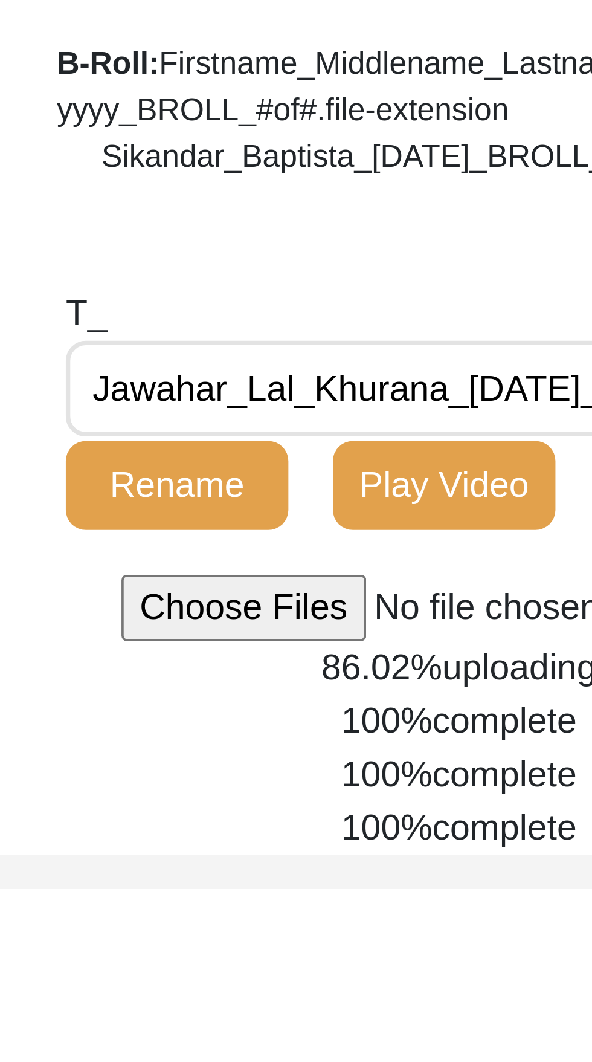
click at [445, 492] on button "Play Video" at bounding box center [458, 480] width 60 height 24
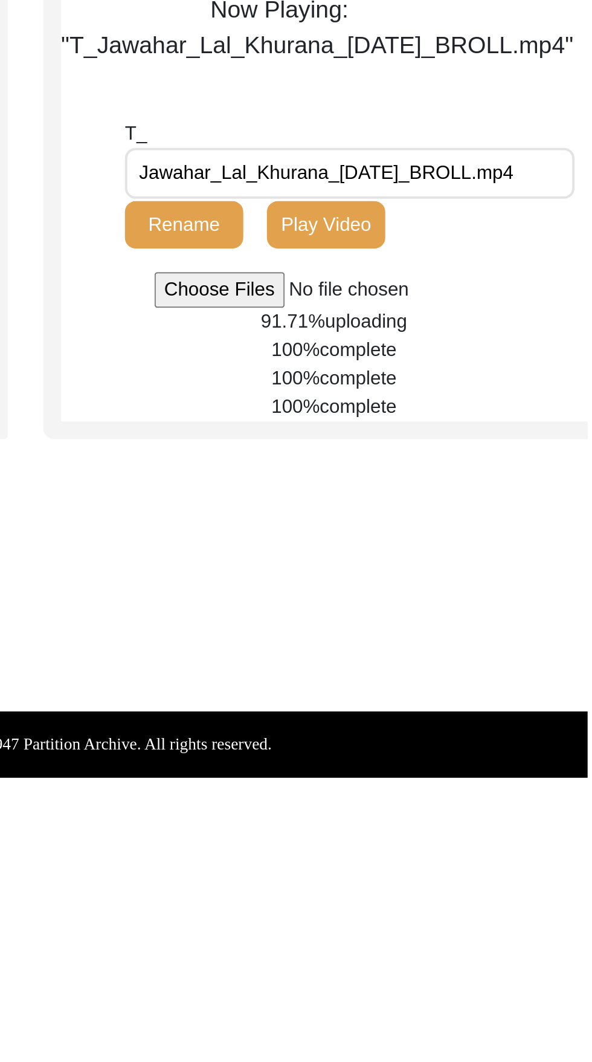
scroll to position [58, 0]
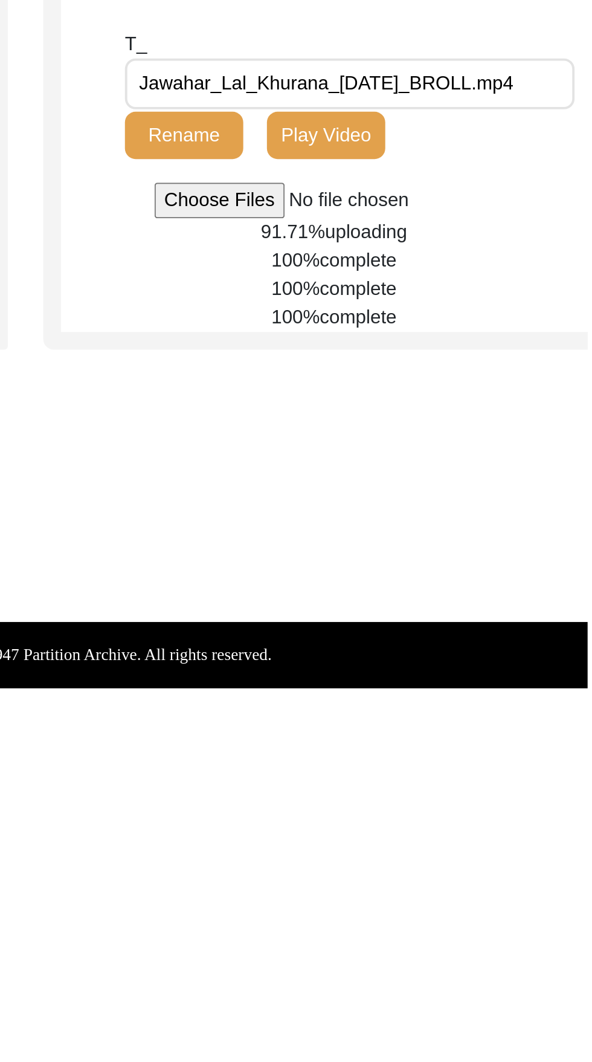
click at [471, 687] on span "uploading" at bounding box center [479, 682] width 42 height 10
click at [480, 701] on span "complete" at bounding box center [475, 696] width 39 height 10
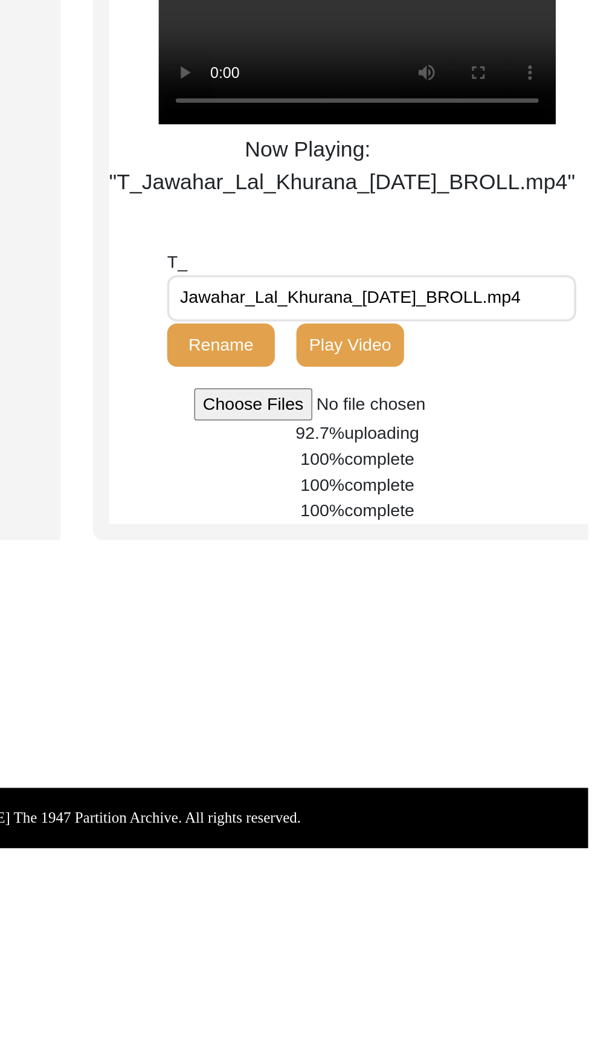
scroll to position [73, 0]
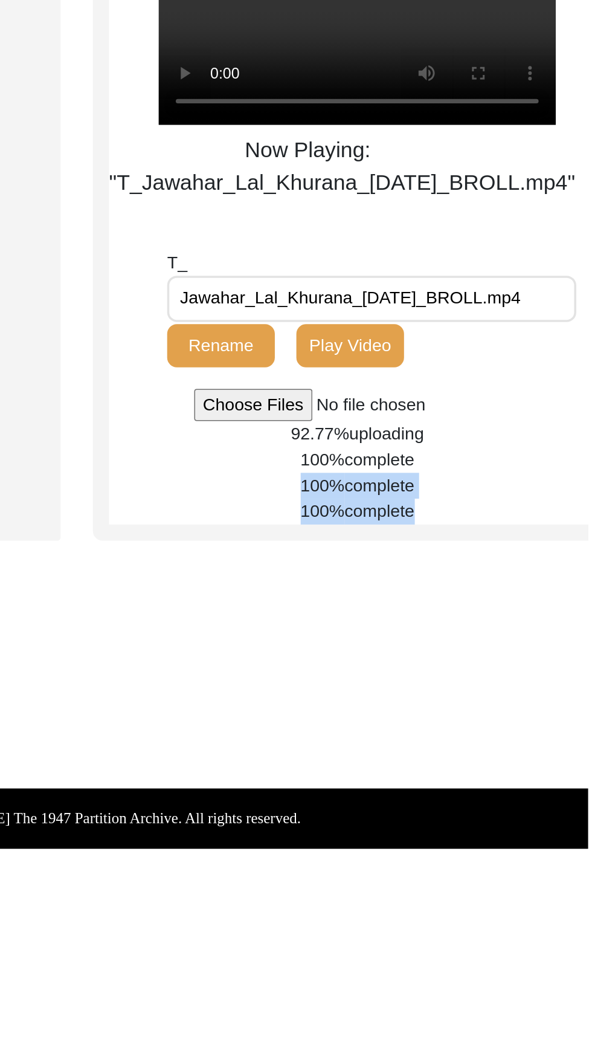
click at [544, 733] on div "100% complete" at bounding box center [462, 725] width 279 height 15
click at [546, 833] on div "Back to Dashboard Interview ID: T13376 Interviewee: Jawahar Lal Khurana Submiss…" at bounding box center [296, 440] width 592 height 784
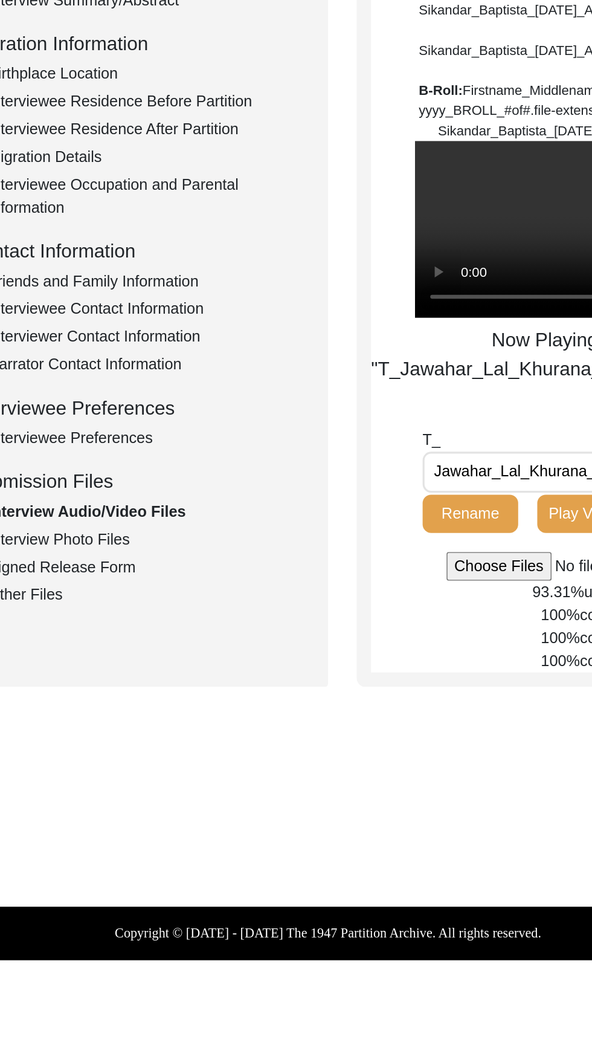
scroll to position [8, 0]
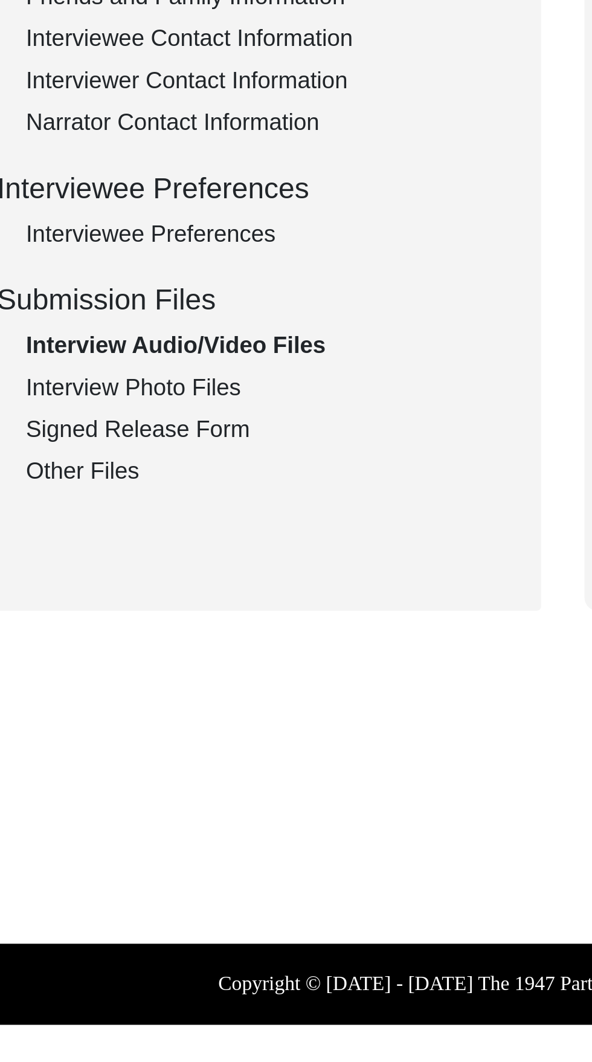
click at [170, 645] on div "Interview Photo Files" at bounding box center [181, 649] width 201 height 15
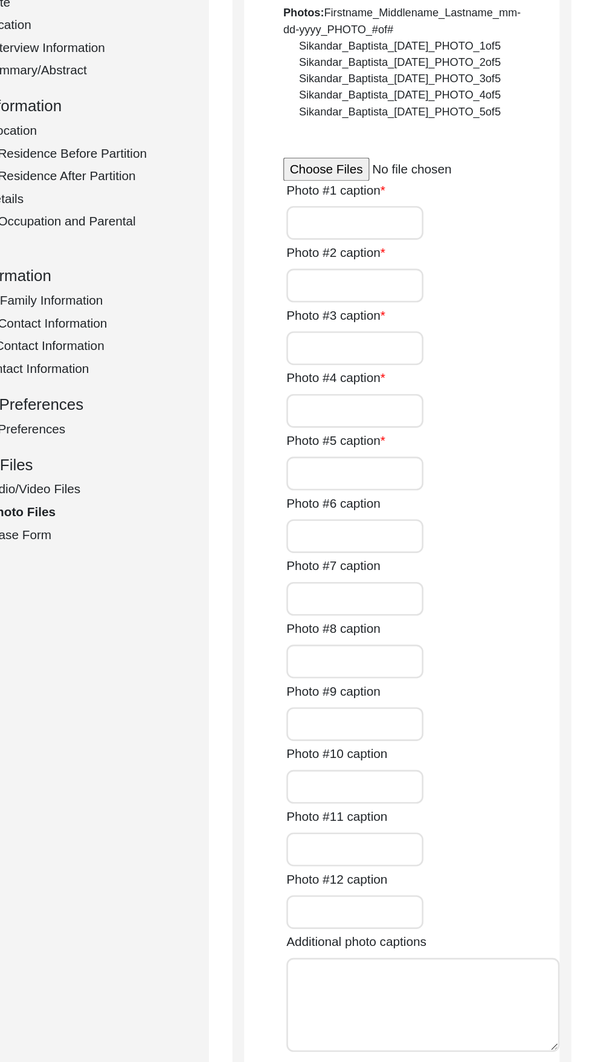
scroll to position [11, 0]
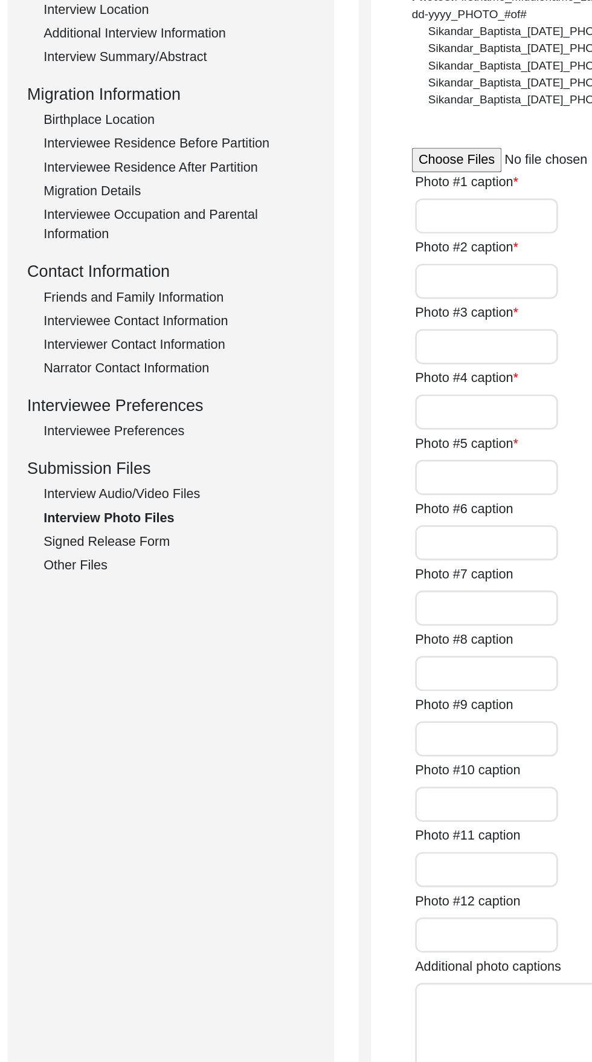
click at [184, 614] on div "Interview Audio/Video Files" at bounding box center [181, 620] width 201 height 15
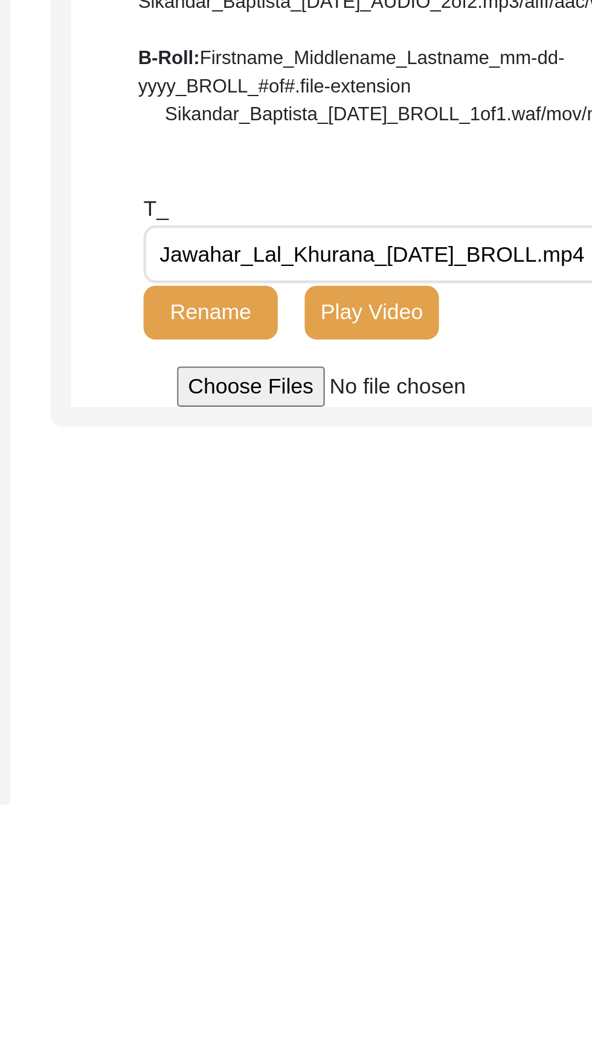
click at [407, 522] on input "file" at bounding box center [462, 513] width 183 height 18
click at [415, 522] on input "file" at bounding box center [462, 513] width 183 height 18
type input "C:\fakepath\Jawahar_Lal_Khurana_[DATE]_VIDEO_2of2.mp4"
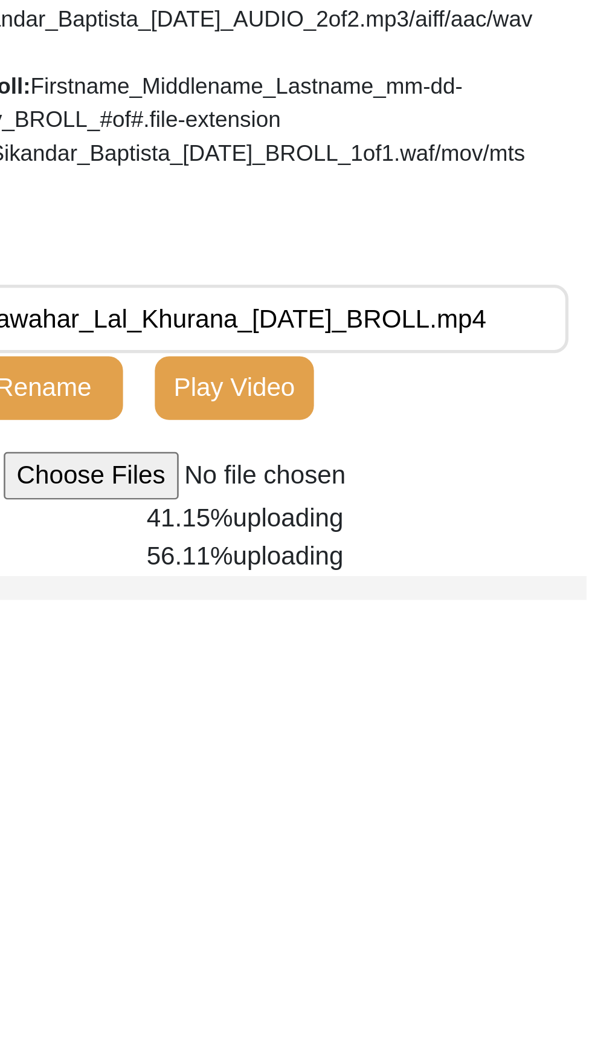
click at [546, 439] on div "Interview Audio/Video Files File Naming Convention: Video files: Firstname_Midd…" at bounding box center [462, 352] width 279 height 398
